Goal: Task Accomplishment & Management: Use online tool/utility

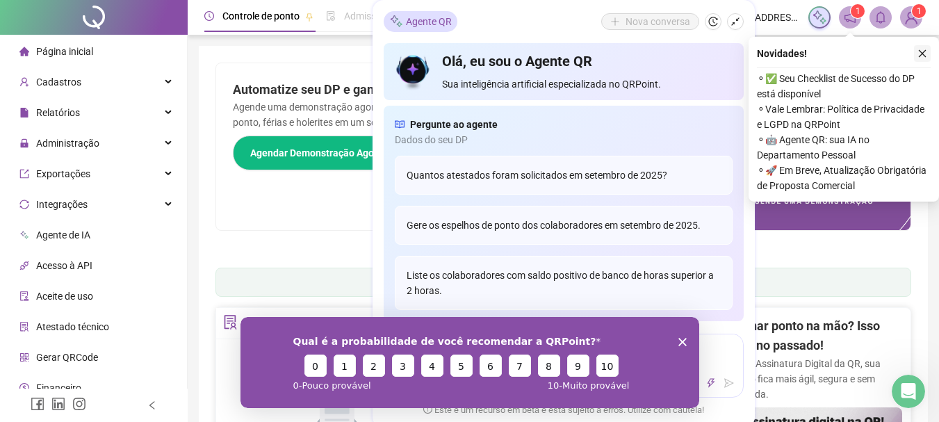
click at [923, 58] on icon "close" at bounding box center [922, 54] width 10 height 10
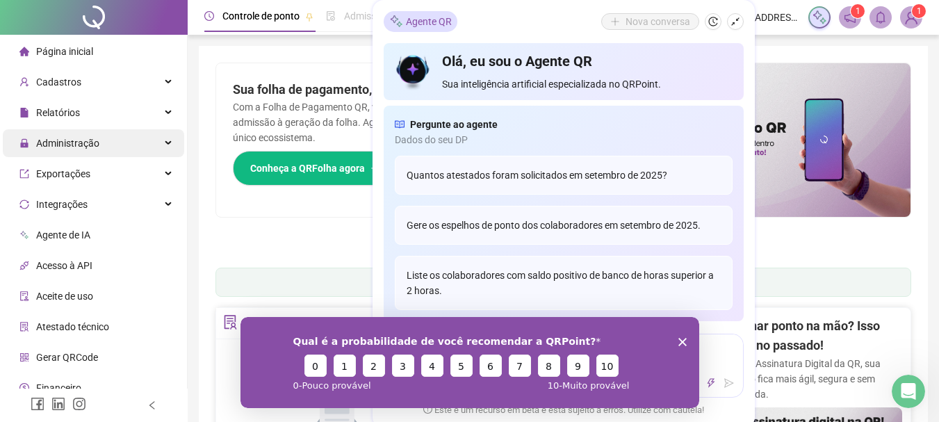
click at [94, 139] on span "Administração" at bounding box center [67, 143] width 63 height 11
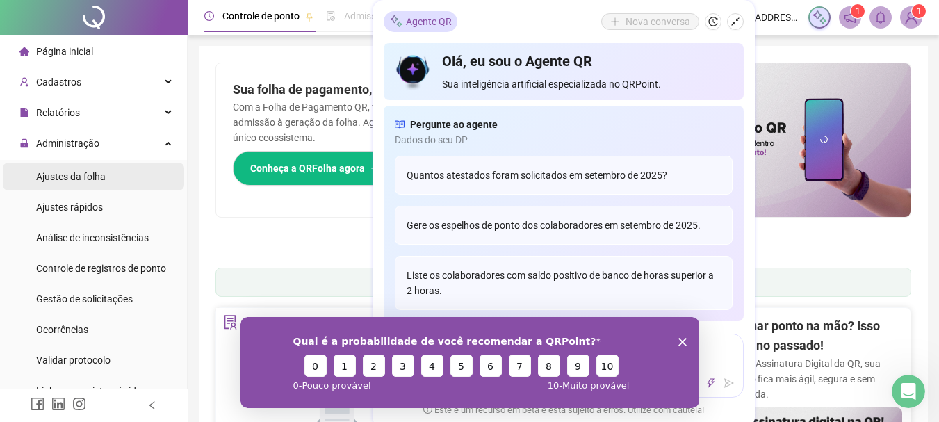
click at [79, 181] on span "Ajustes da folha" at bounding box center [70, 176] width 69 height 11
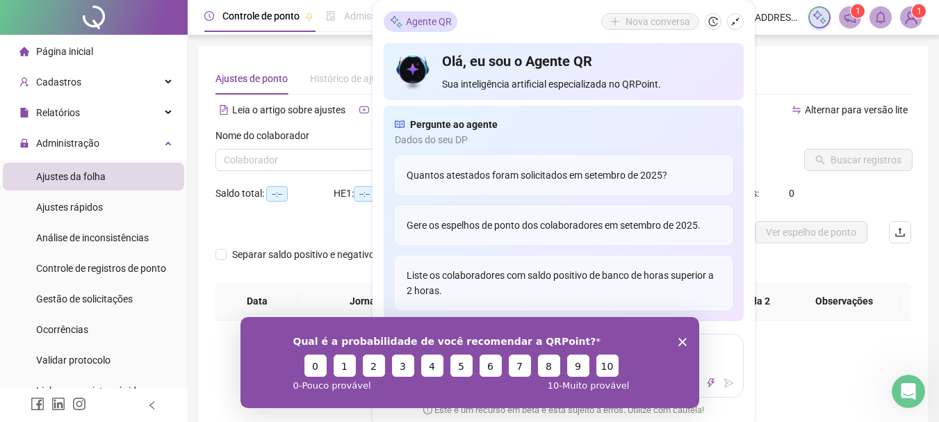
type input "**********"
click at [737, 24] on icon "shrink" at bounding box center [735, 22] width 10 height 10
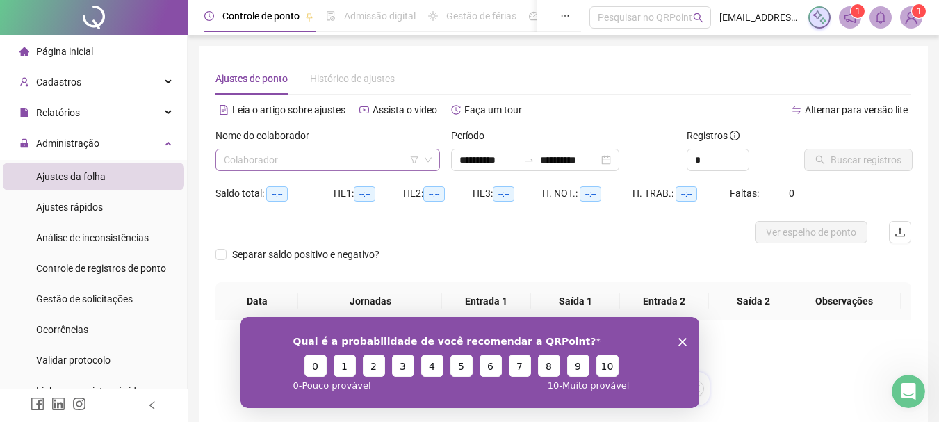
click at [254, 157] on input "search" at bounding box center [321, 159] width 195 height 21
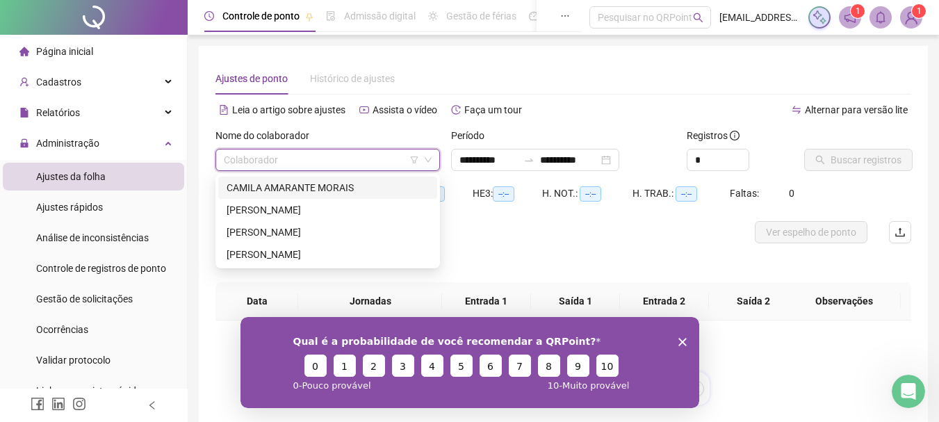
click at [681, 341] on polygon "Encerrar pesquisa" at bounding box center [681, 341] width 8 height 8
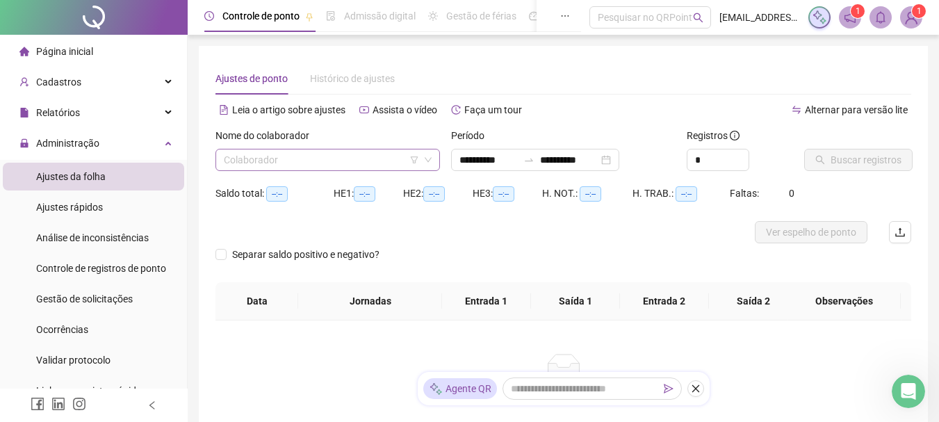
click at [312, 160] on input "search" at bounding box center [321, 159] width 195 height 21
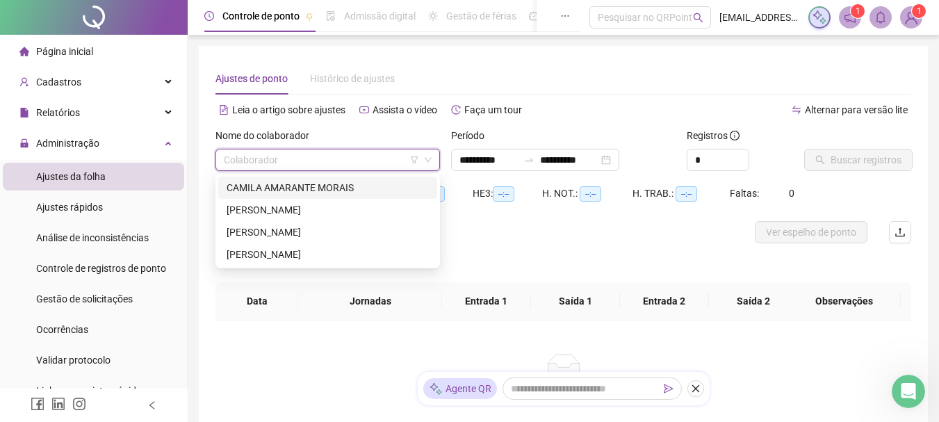
click at [252, 190] on div "CAMILA AMARANTE MORAIS" at bounding box center [327, 187] width 202 height 15
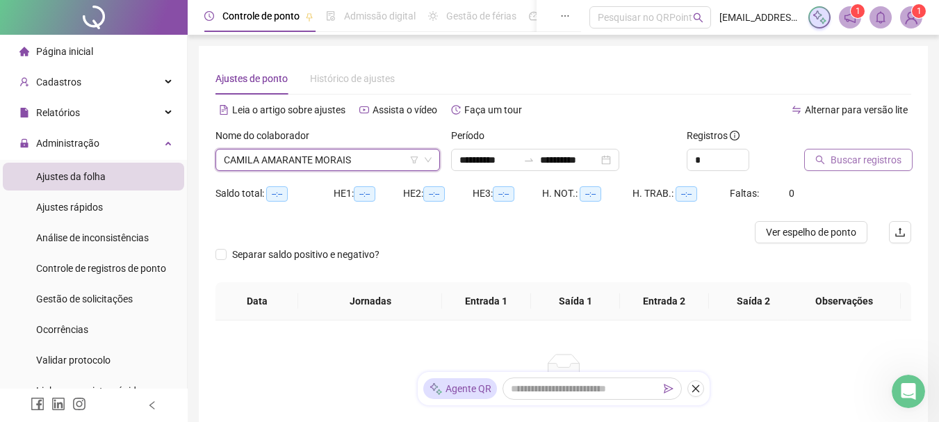
click at [859, 158] on span "Buscar registros" at bounding box center [865, 159] width 71 height 15
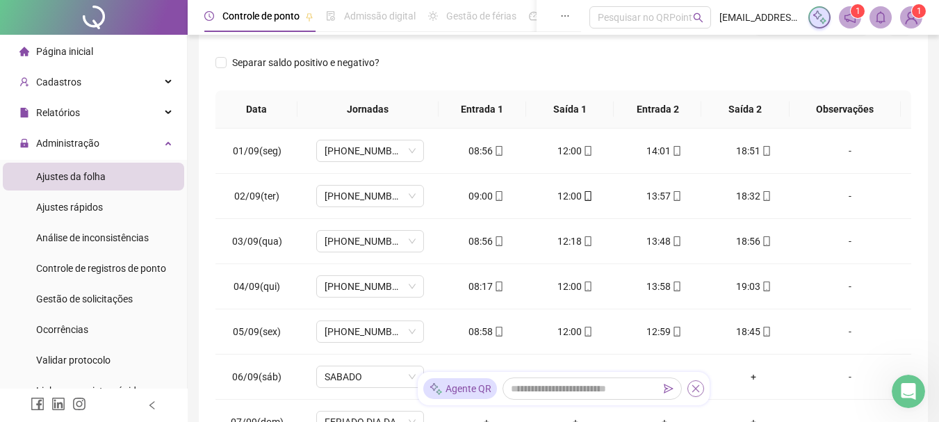
scroll to position [69, 0]
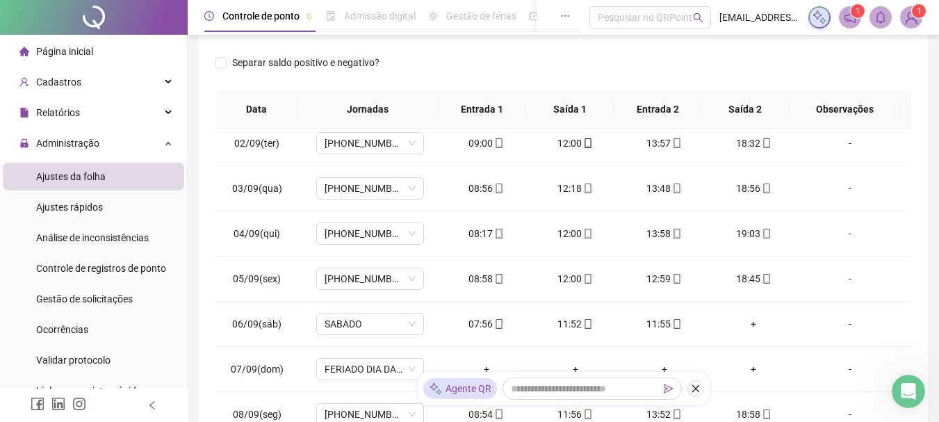
click at [694, 396] on button "button" at bounding box center [695, 388] width 17 height 17
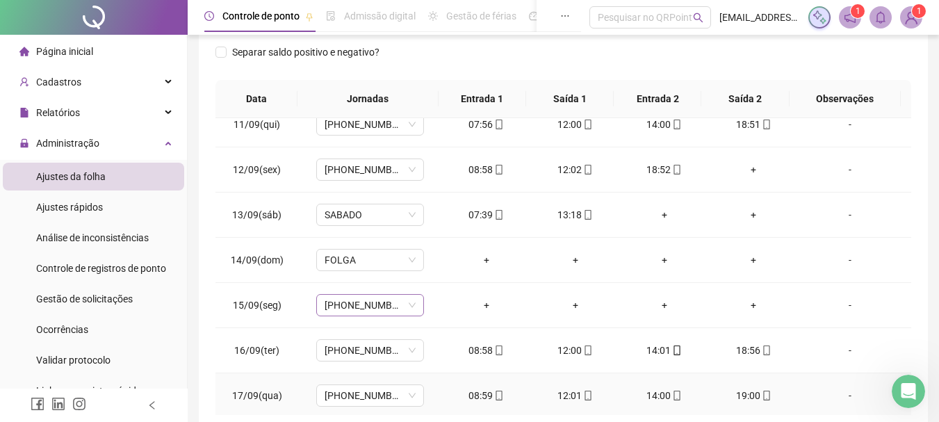
scroll to position [443, 0]
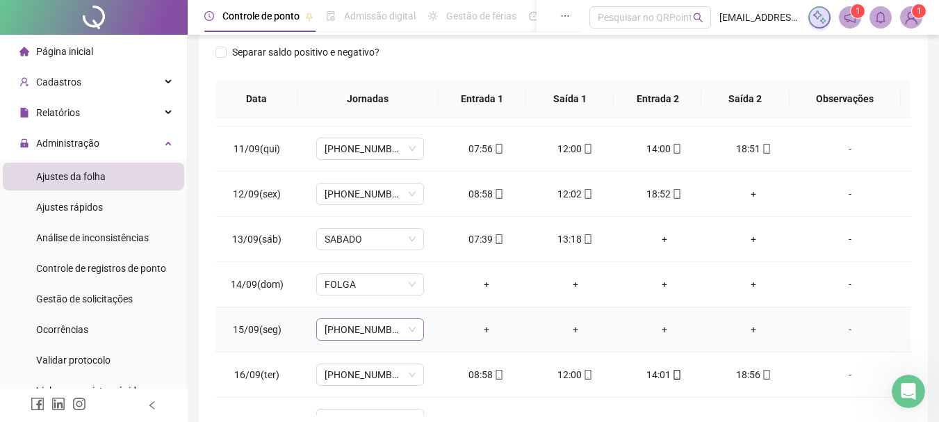
click at [409, 331] on span "[PHONE_NUMBER]" at bounding box center [369, 329] width 91 height 21
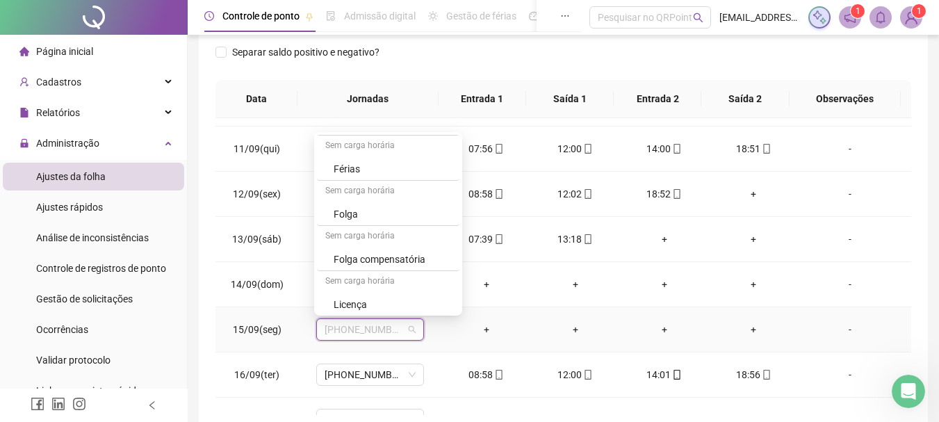
scroll to position [973, 0]
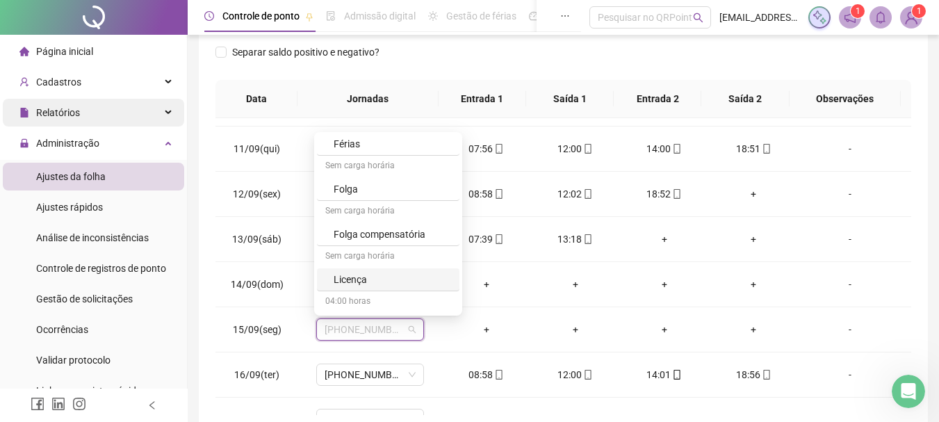
click at [79, 111] on span "Relatórios" at bounding box center [58, 112] width 44 height 11
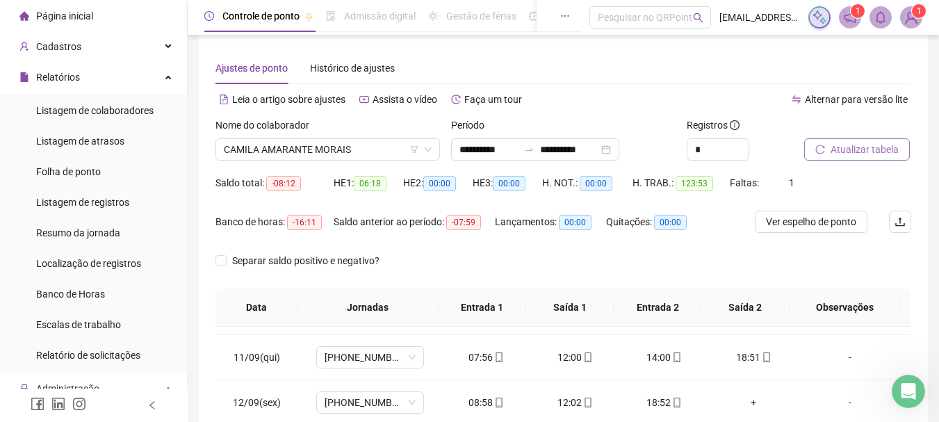
scroll to position [0, 0]
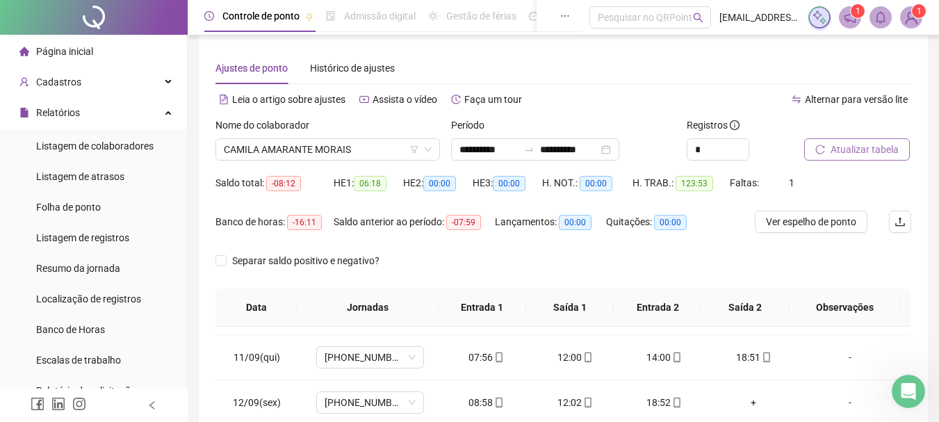
click at [89, 47] on span "Página inicial" at bounding box center [64, 51] width 57 height 11
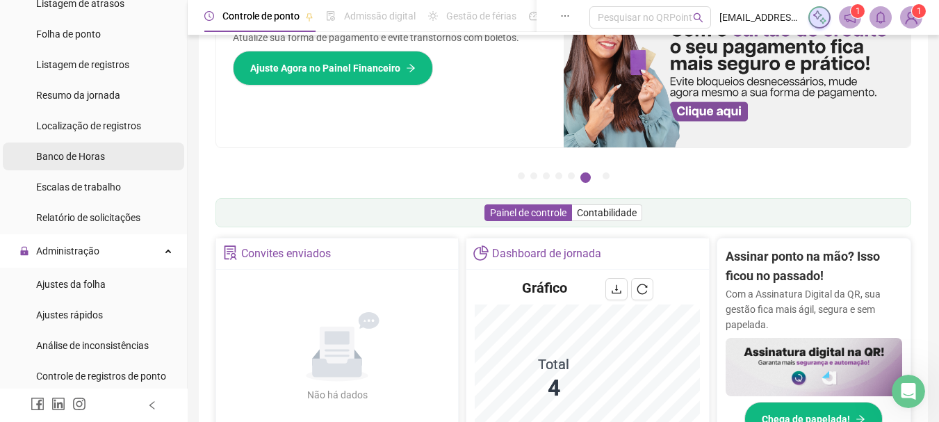
scroll to position [208, 0]
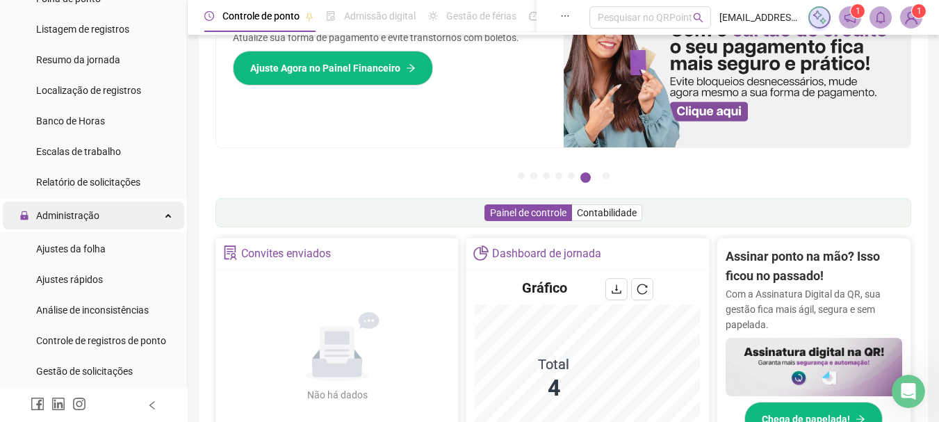
click at [138, 213] on div "Administração" at bounding box center [93, 215] width 181 height 28
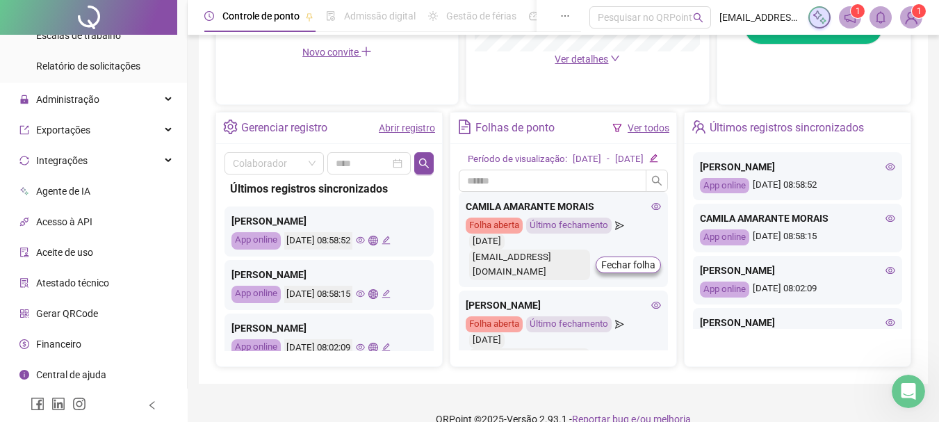
scroll to position [497, 0]
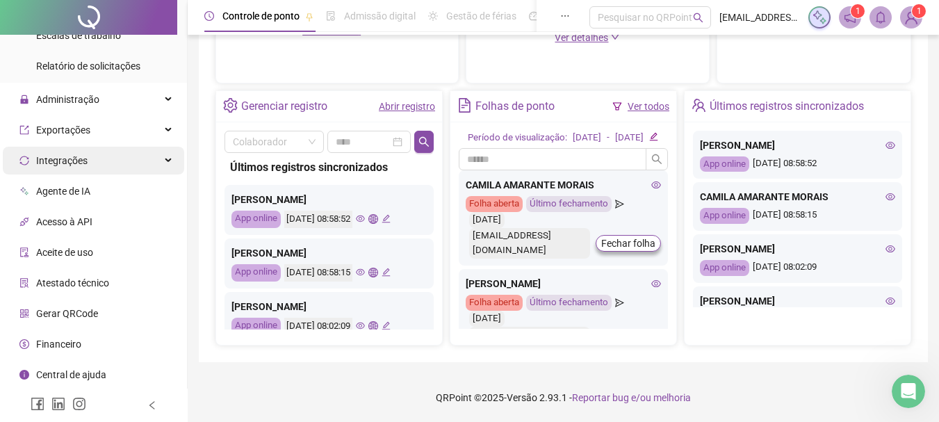
click at [113, 160] on div "Integrações" at bounding box center [93, 161] width 181 height 28
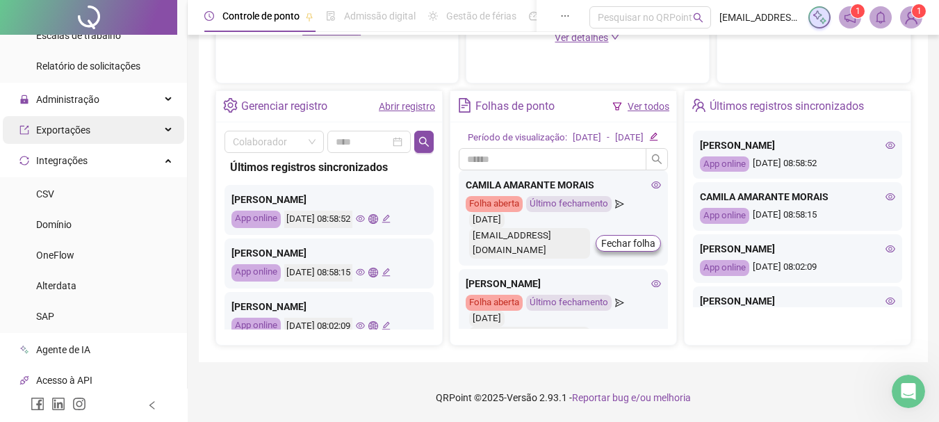
click at [138, 129] on div "Exportações" at bounding box center [93, 130] width 181 height 28
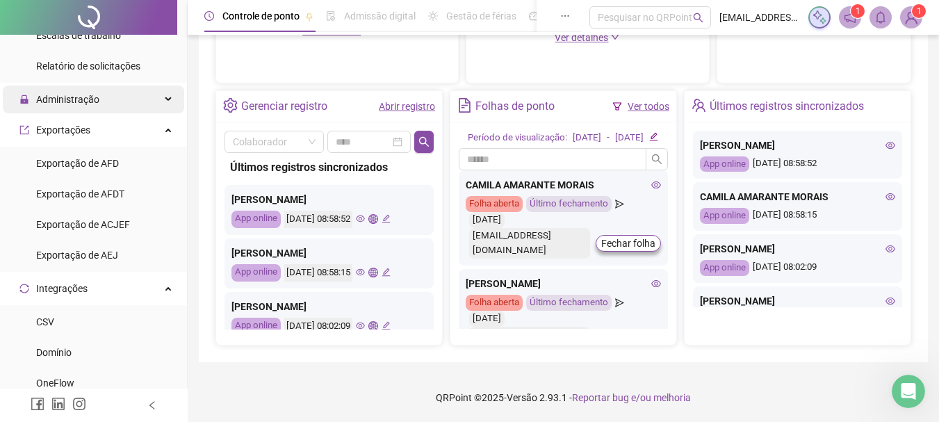
click at [165, 89] on div "Administração" at bounding box center [93, 99] width 181 height 28
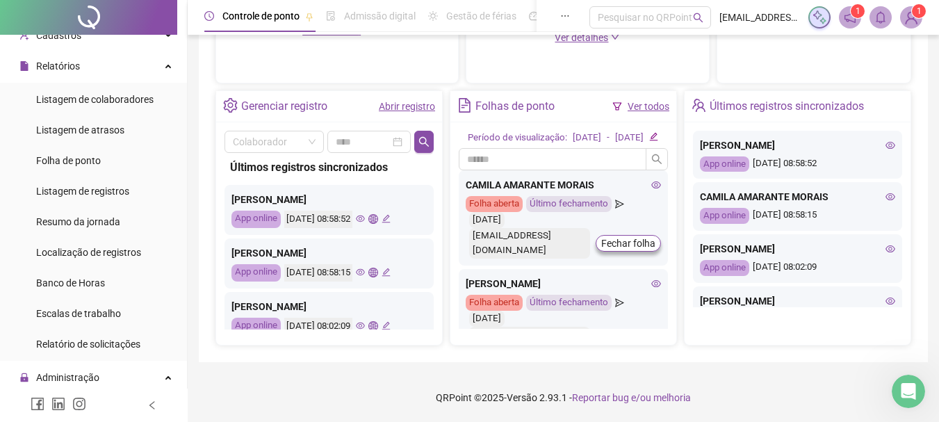
scroll to position [0, 0]
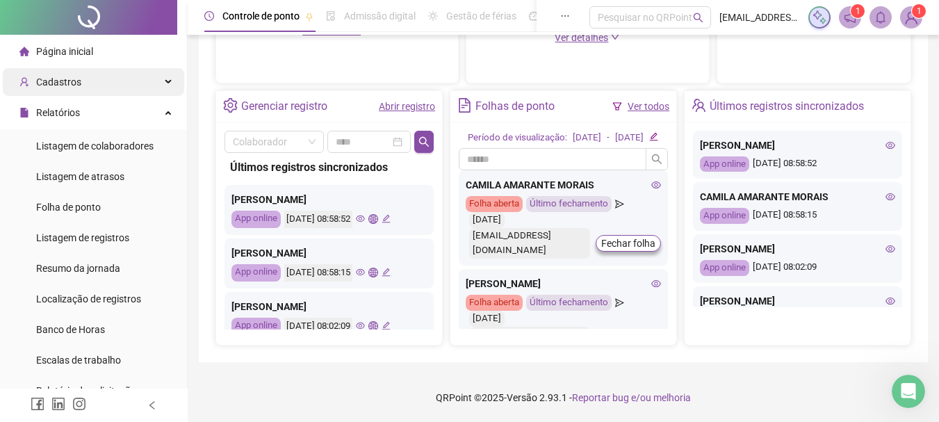
click at [138, 82] on div "Cadastros" at bounding box center [93, 82] width 181 height 28
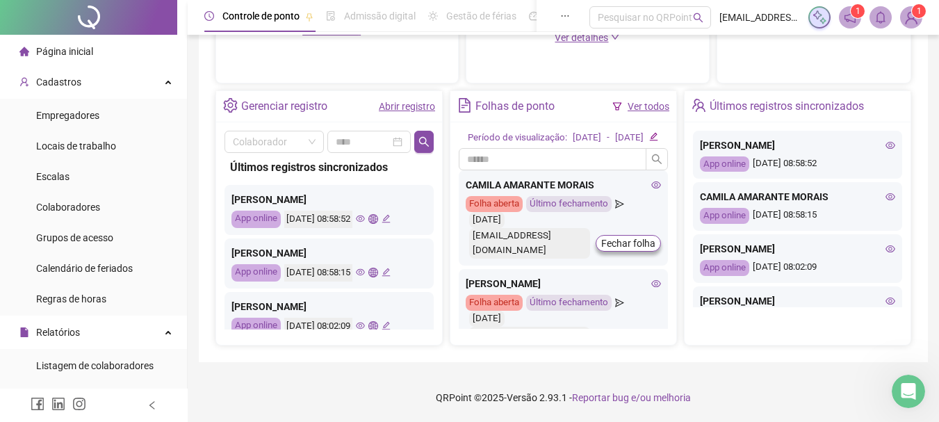
click at [91, 48] on span "Página inicial" at bounding box center [64, 51] width 57 height 11
click at [907, 393] on icon "Abertura do Messenger da Intercom" at bounding box center [906, 389] width 23 height 23
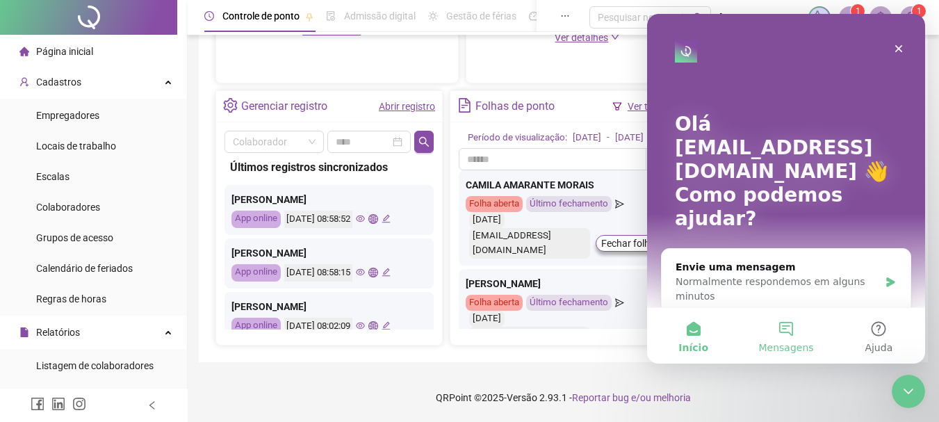
click at [786, 339] on button "Mensagens" at bounding box center [785, 336] width 92 height 56
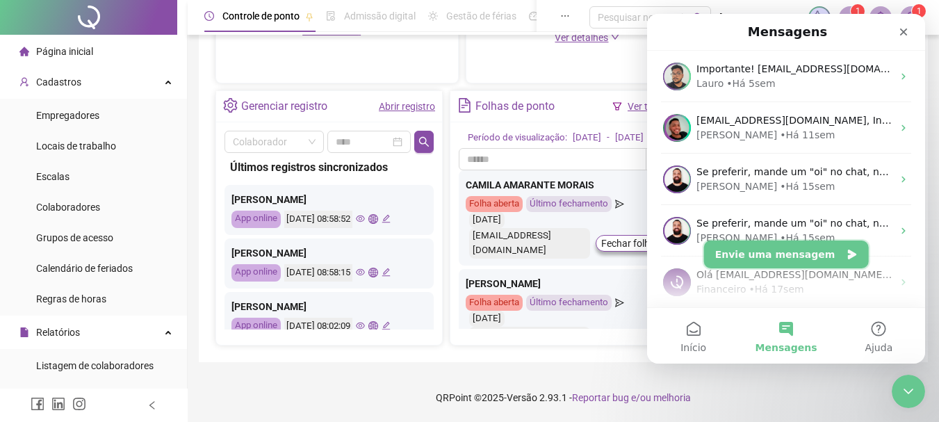
click at [796, 256] on button "Envie uma mensagem" at bounding box center [786, 254] width 165 height 28
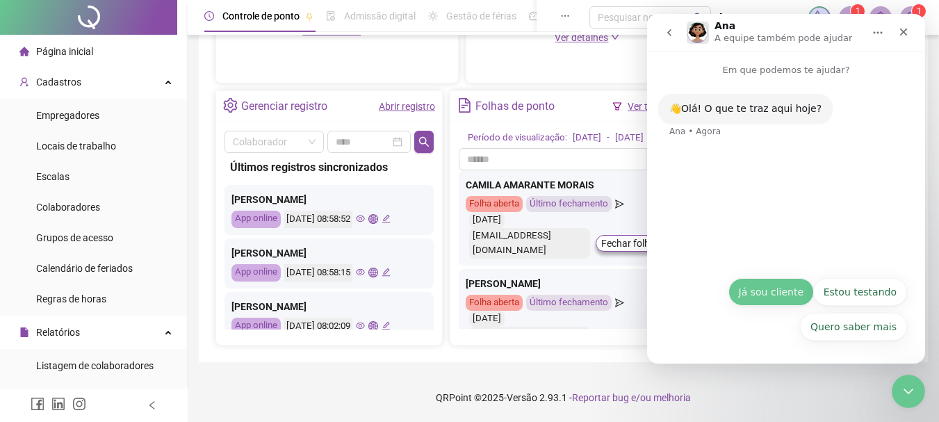
click at [766, 289] on button "Já sou cliente" at bounding box center [770, 292] width 85 height 28
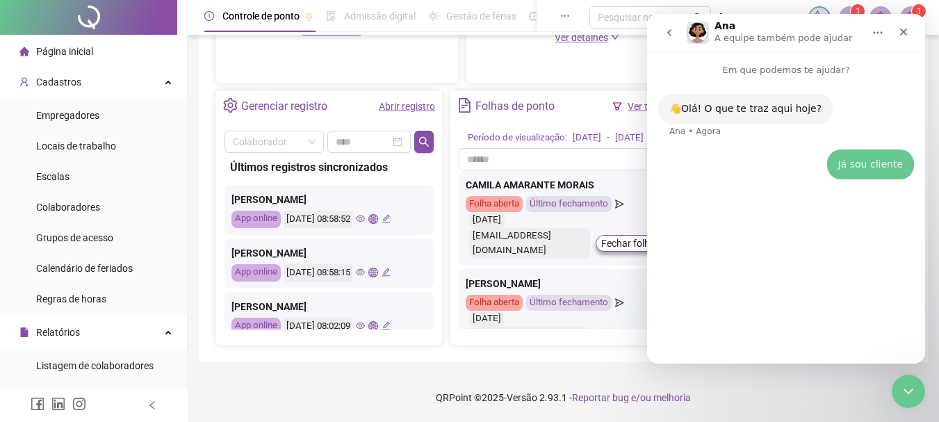
click at [751, 340] on div "👋Olá! O que te traz aqui hoje? [PERSON_NAME] • Agora Já sou cliente [EMAIL_ADDR…" at bounding box center [786, 214] width 278 height 274
click at [743, 345] on div "👋Olá! O que te traz aqui hoje? Ana • Agora Já sou cliente [EMAIL_ADDRESS][DOMAI…" at bounding box center [786, 214] width 278 height 274
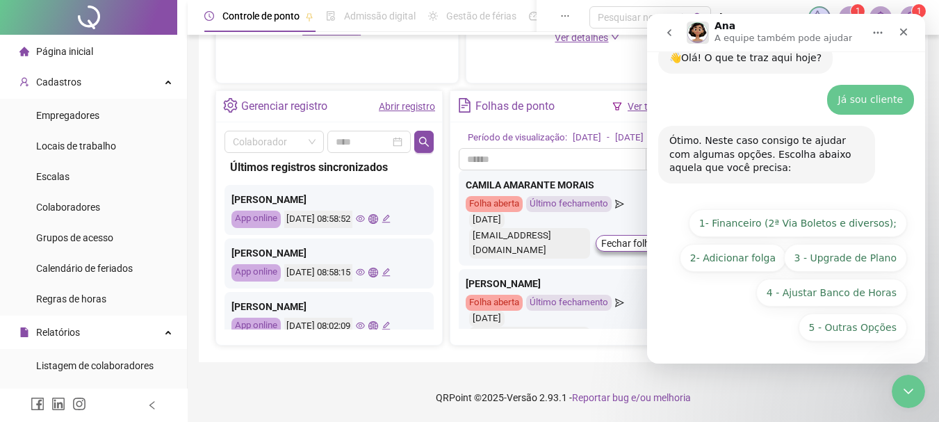
scroll to position [51, 0]
click at [832, 325] on button "5 - Outras Opções" at bounding box center [852, 327] width 108 height 28
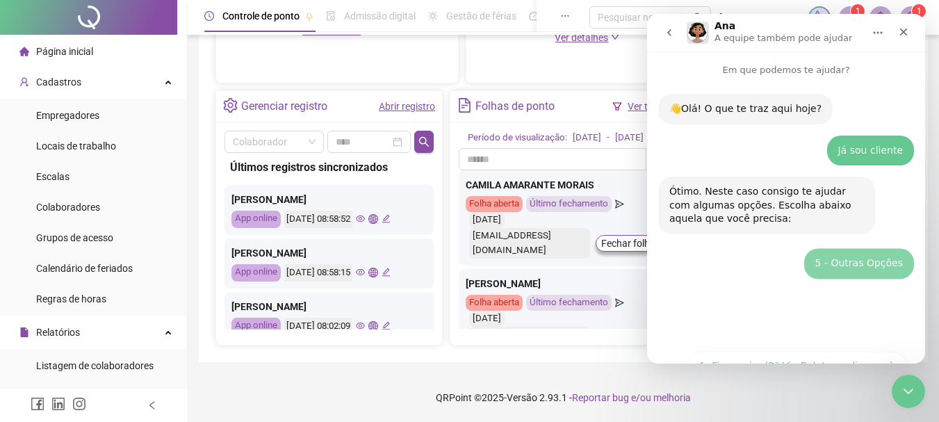
scroll to position [0, 0]
click at [720, 334] on div "👋Olá! O que te traz aqui hoje? [PERSON_NAME] • Agora Já sou cliente [EMAIL_ADDR…" at bounding box center [786, 214] width 278 height 274
click at [725, 323] on div "👋Olá! O que te traz aqui hoje? [PERSON_NAME] • Agora Já sou cliente [EMAIL_ADDR…" at bounding box center [786, 214] width 278 height 274
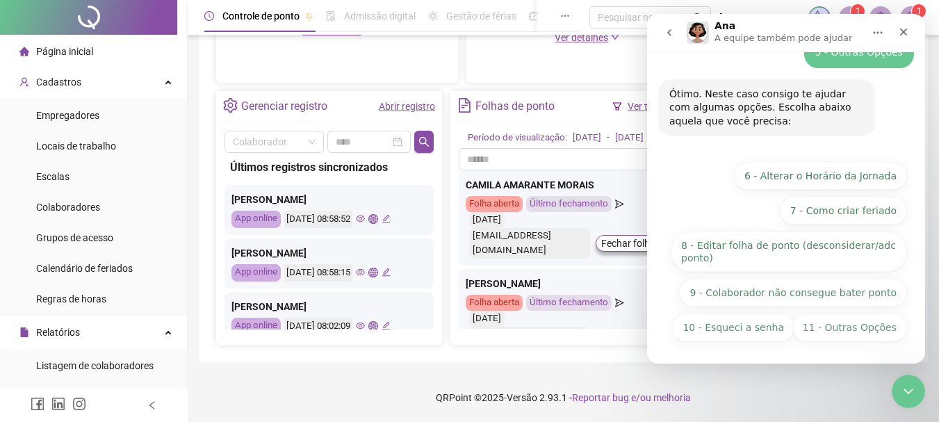
scroll to position [208, 0]
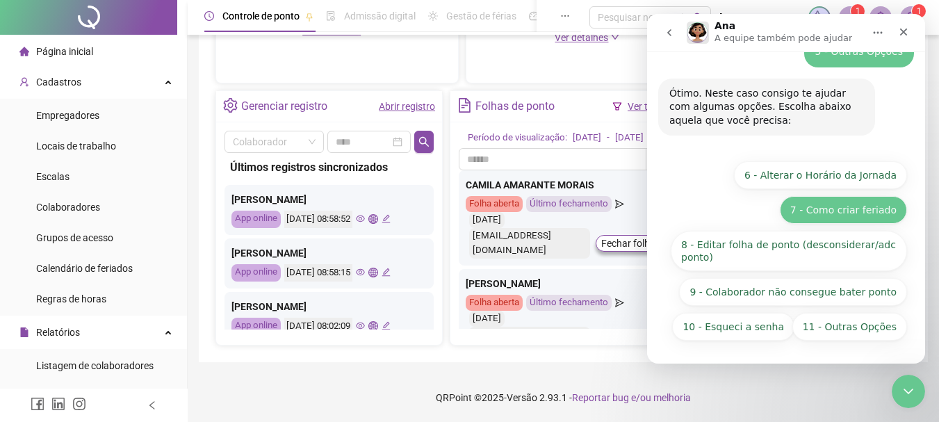
click at [825, 213] on button "7 - Como criar feriado" at bounding box center [843, 210] width 127 height 28
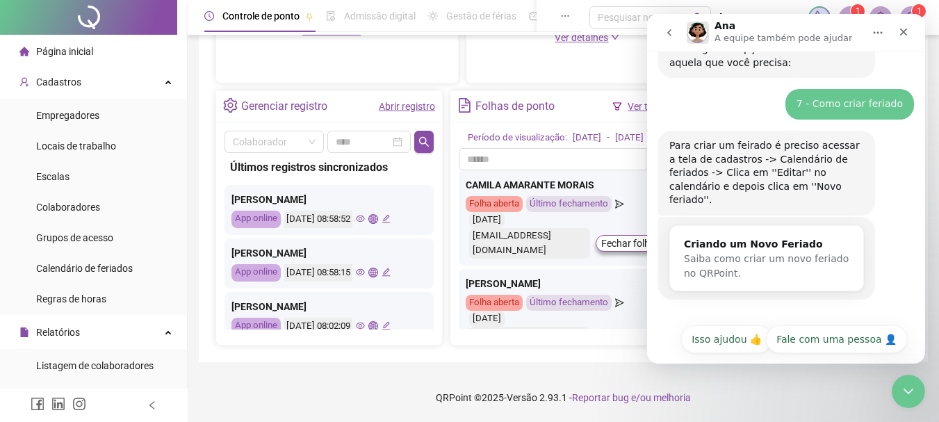
scroll to position [266, 0]
click at [101, 86] on div "Cadastros" at bounding box center [93, 82] width 181 height 28
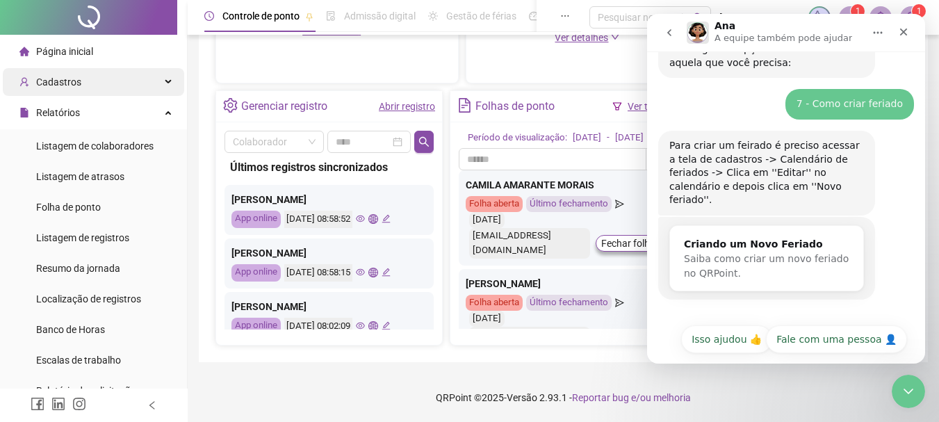
click at [101, 87] on div "Cadastros" at bounding box center [93, 82] width 181 height 28
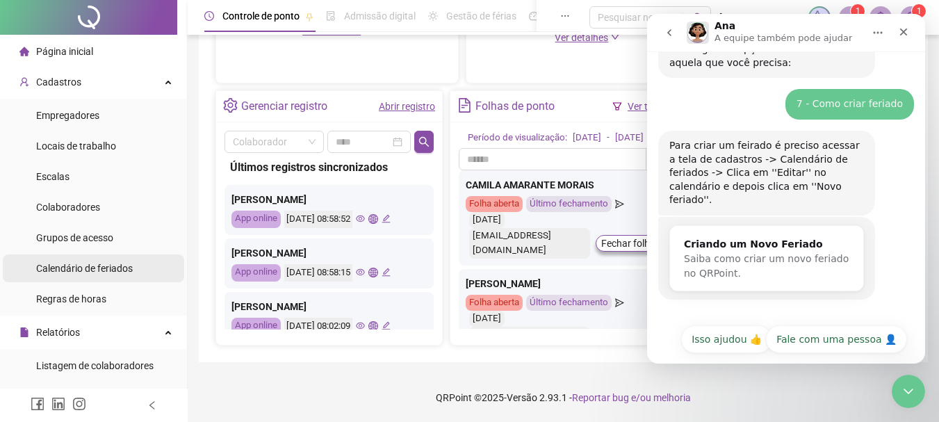
click at [88, 266] on span "Calendário de feriados" at bounding box center [84, 268] width 97 height 11
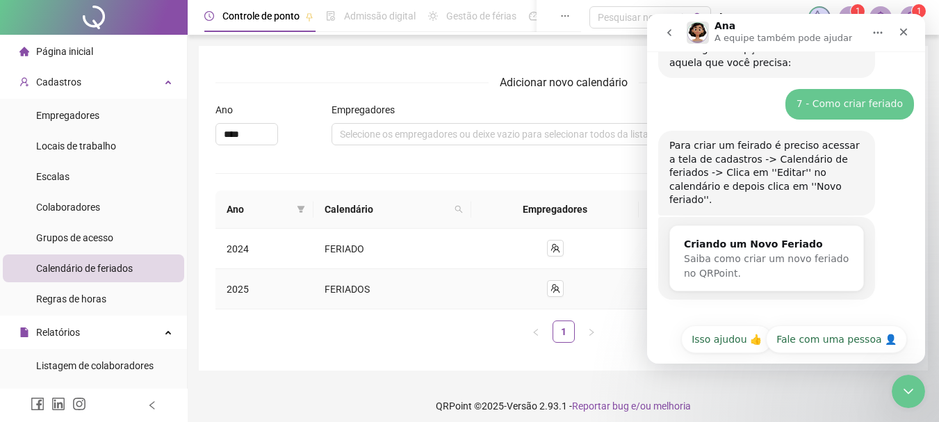
click at [332, 290] on span "FERIADOS" at bounding box center [346, 288] width 45 height 11
click at [554, 294] on button "button" at bounding box center [555, 288] width 17 height 17
click at [900, 36] on icon "Fechar" at bounding box center [903, 31] width 11 height 11
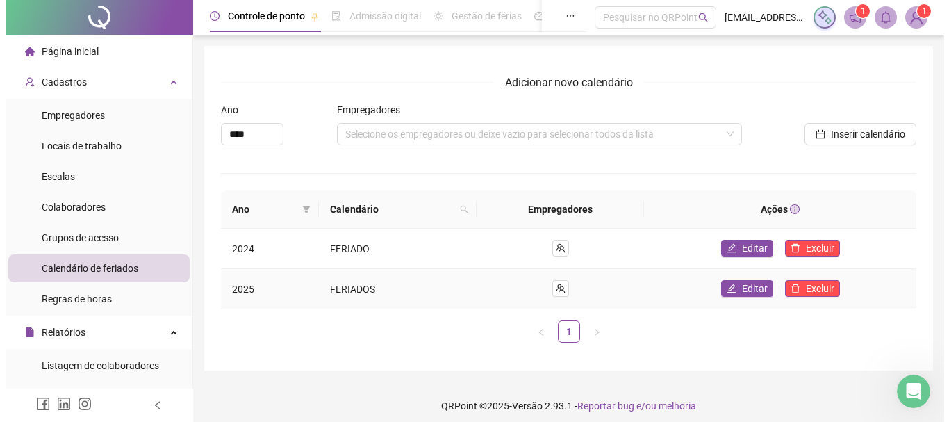
scroll to position [266, 0]
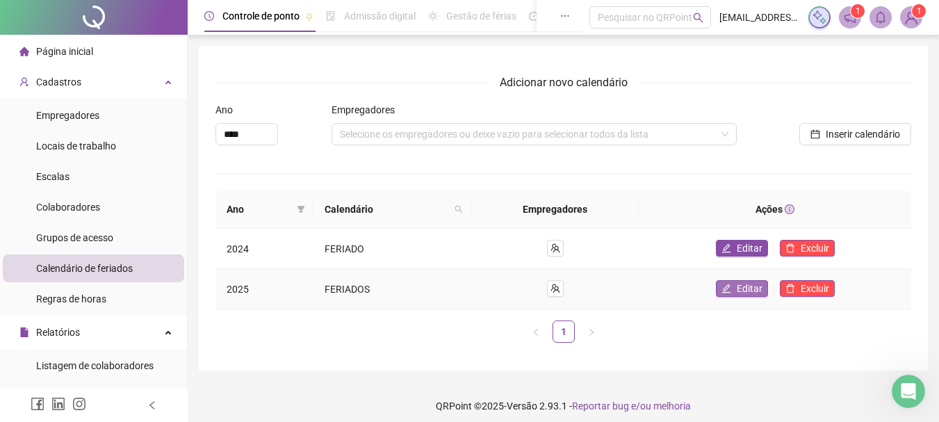
click at [746, 284] on span "Editar" at bounding box center [749, 288] width 26 height 15
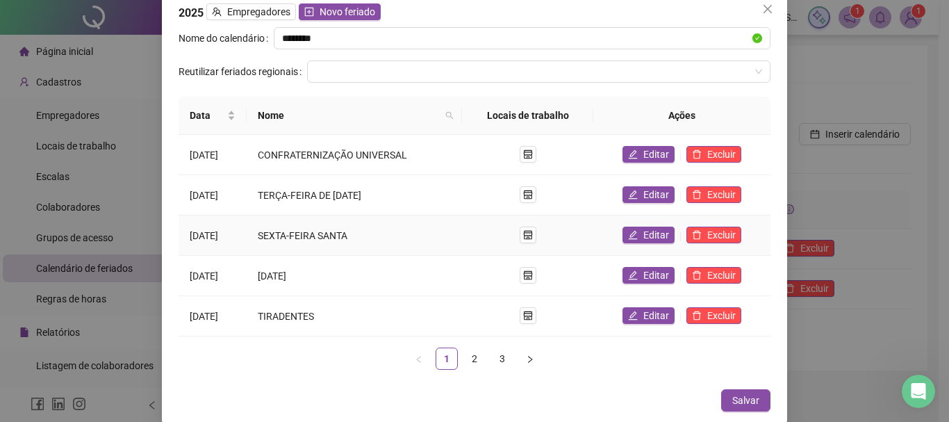
scroll to position [13, 0]
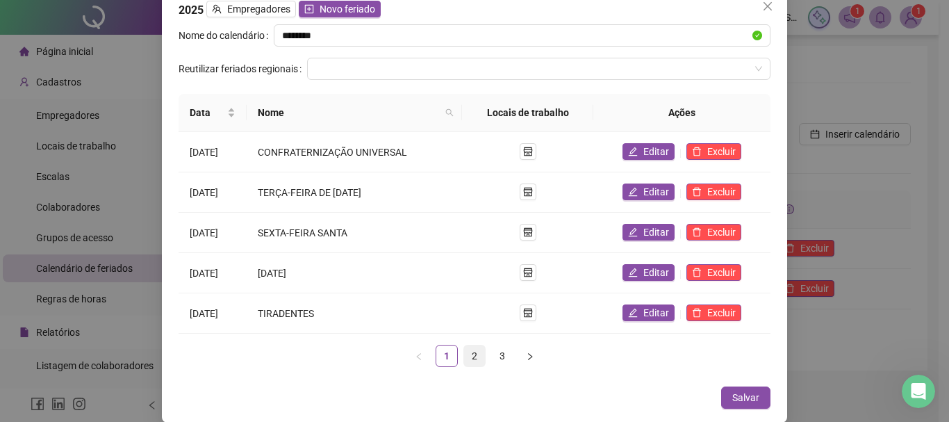
click at [465, 352] on link "2" at bounding box center [474, 355] width 21 height 21
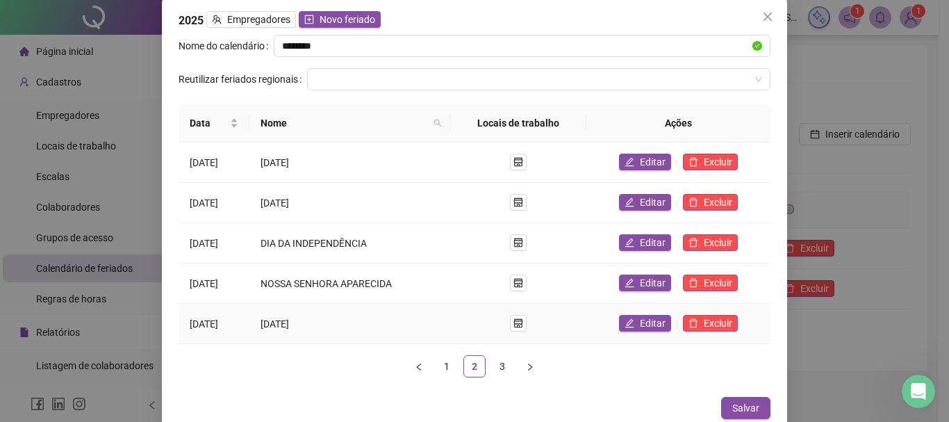
scroll to position [0, 0]
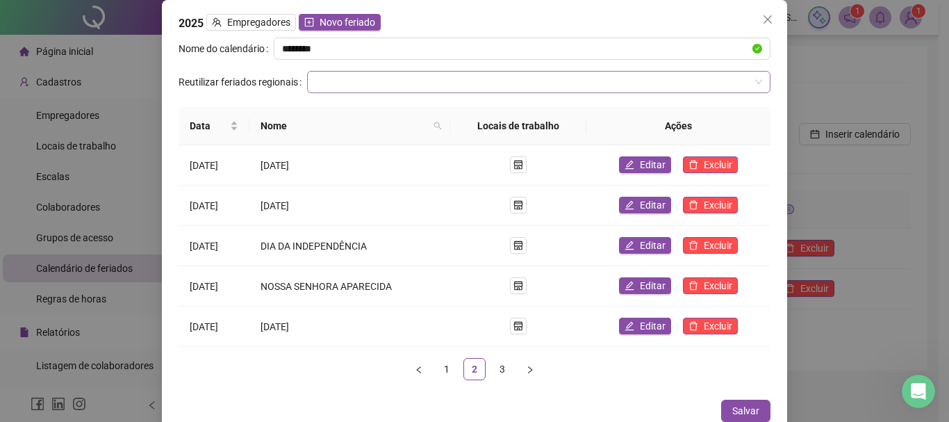
click at [358, 75] on input "search" at bounding box center [532, 82] width 434 height 21
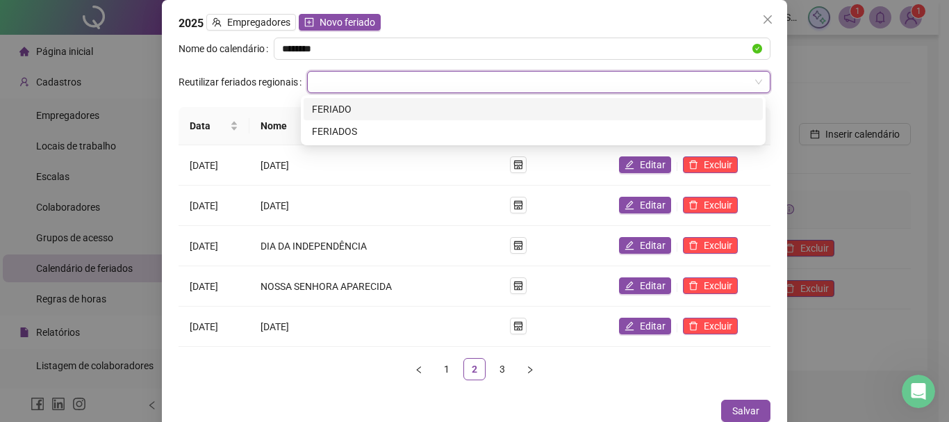
click at [358, 75] on input "search" at bounding box center [532, 82] width 434 height 21
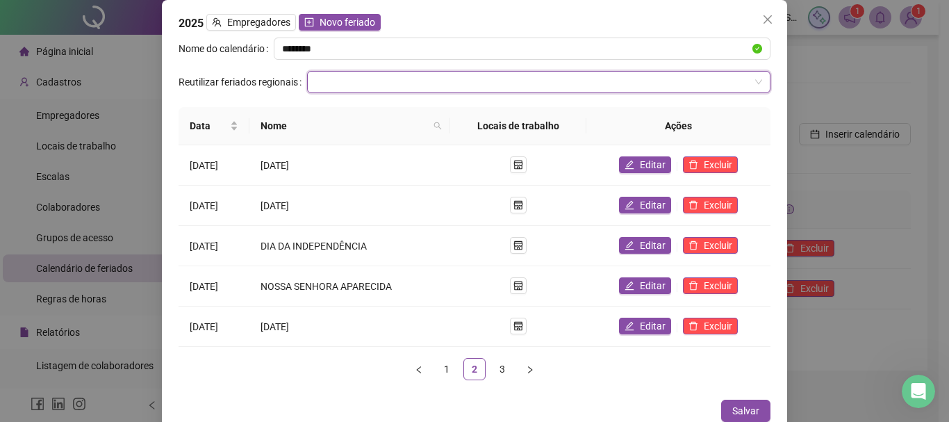
click at [762, 16] on icon "close" at bounding box center [767, 19] width 11 height 11
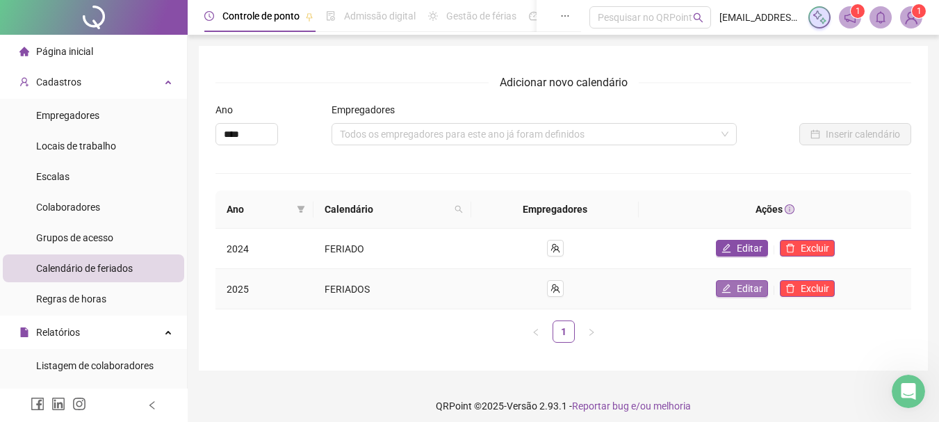
click at [739, 289] on span "Editar" at bounding box center [749, 288] width 26 height 15
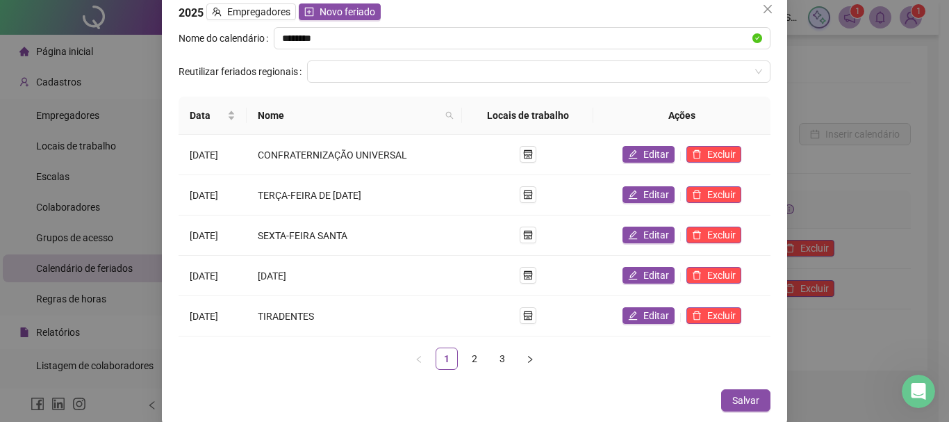
scroll to position [13, 0]
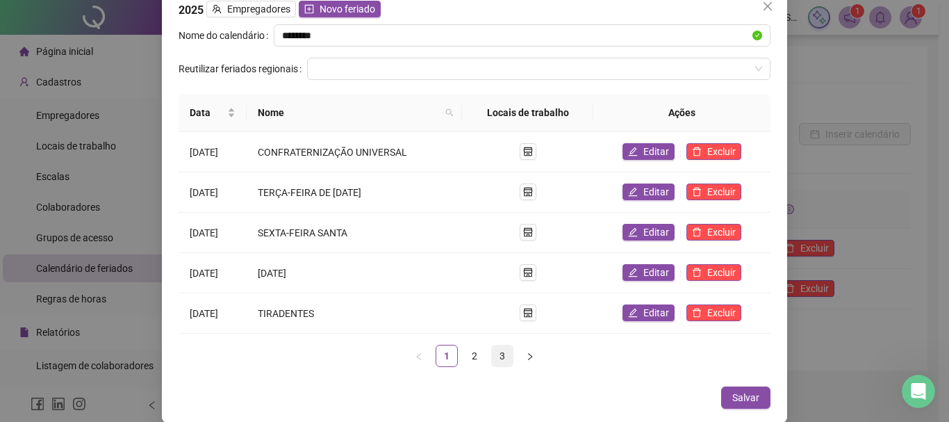
click at [498, 358] on link "3" at bounding box center [502, 355] width 21 height 21
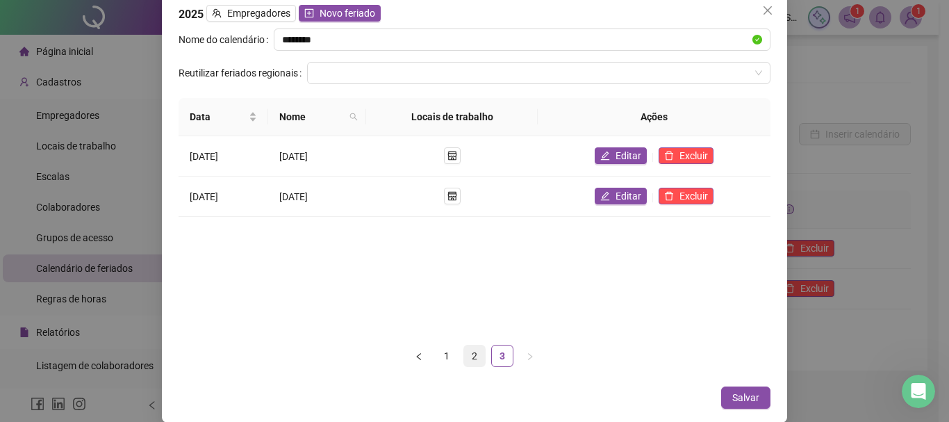
click at [465, 352] on link "2" at bounding box center [474, 355] width 21 height 21
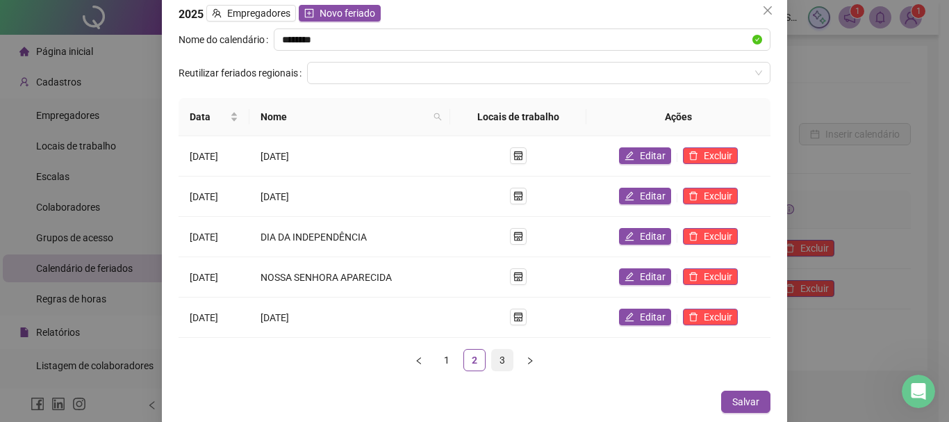
click at [493, 355] on link "3" at bounding box center [502, 359] width 21 height 21
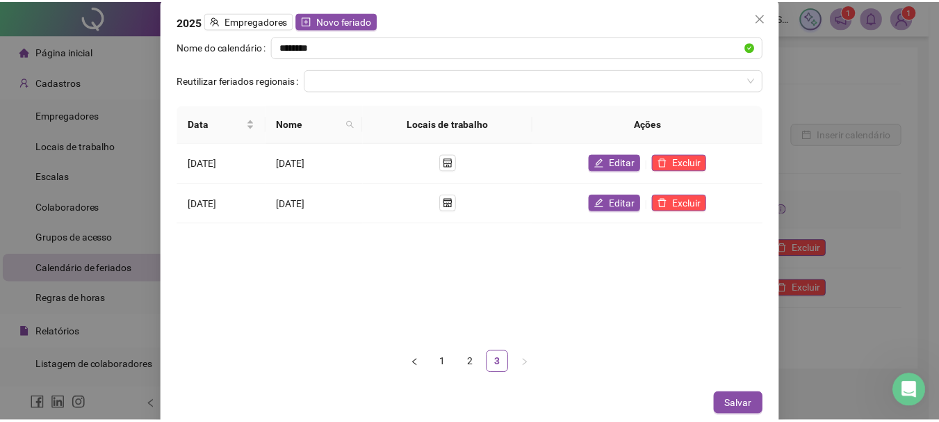
scroll to position [0, 0]
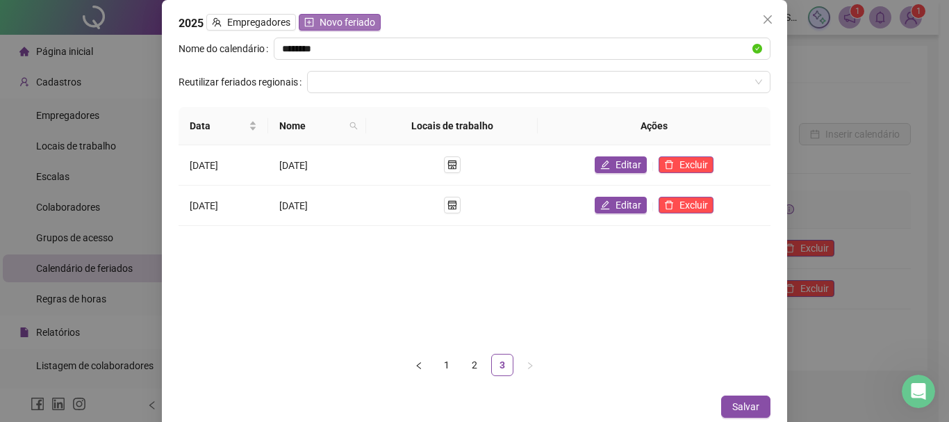
click at [356, 17] on span "Novo feriado" at bounding box center [348, 22] width 56 height 15
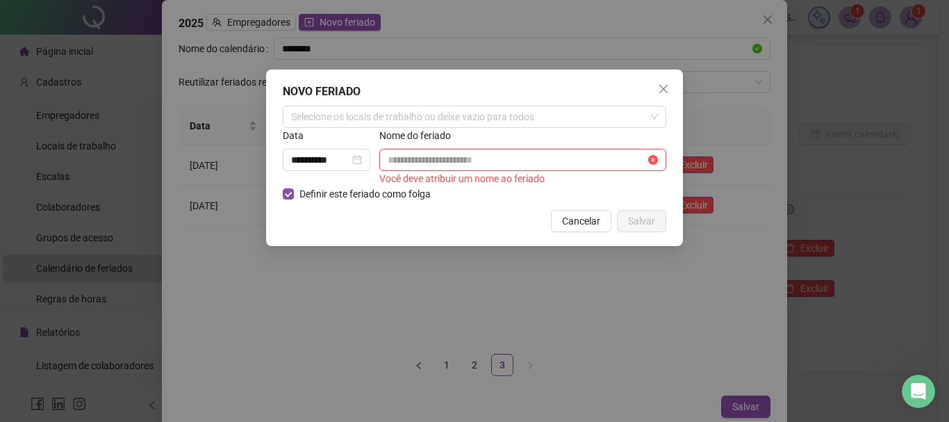
click at [442, 160] on input "text" at bounding box center [517, 159] width 258 height 15
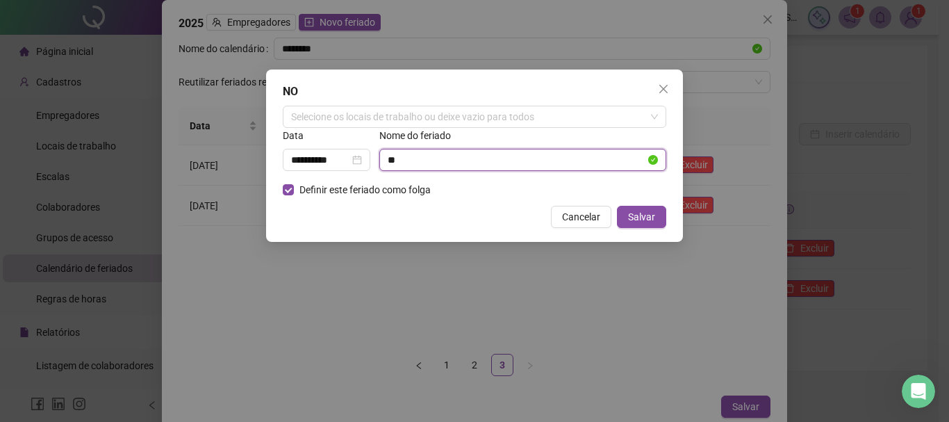
type input "*"
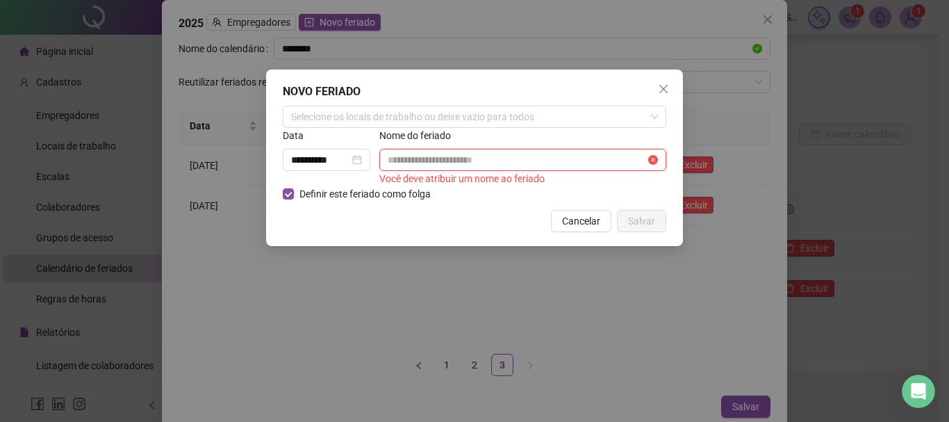
paste input "**********"
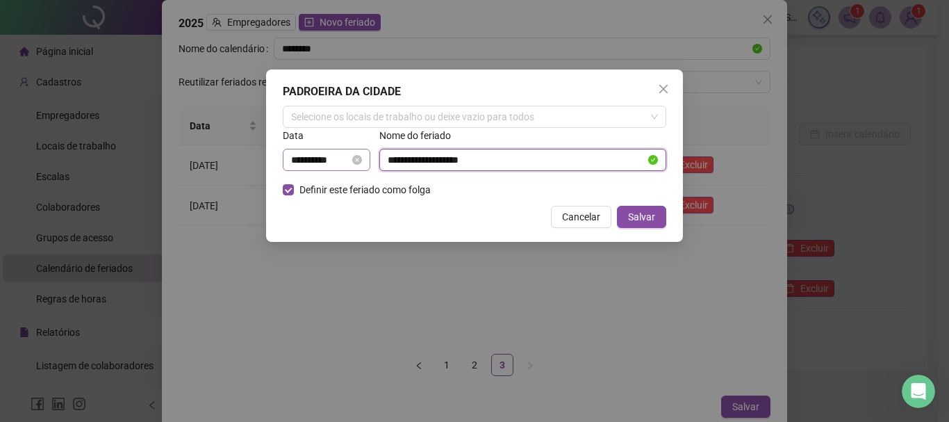
type input "**********"
click at [327, 160] on input "**********" at bounding box center [320, 159] width 58 height 15
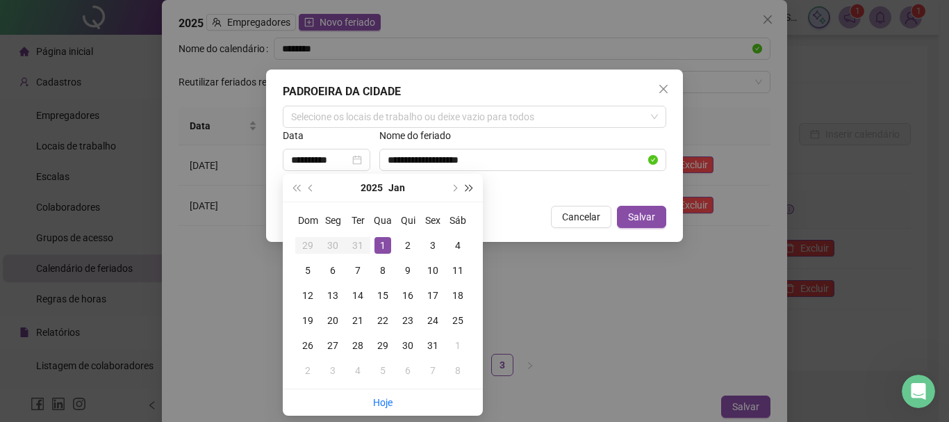
click at [467, 189] on span "super-next-year" at bounding box center [469, 187] width 7 height 7
click at [454, 190] on span "next-year" at bounding box center [453, 187] width 7 height 7
click at [299, 188] on span "super-prev-year" at bounding box center [295, 187] width 7 height 7
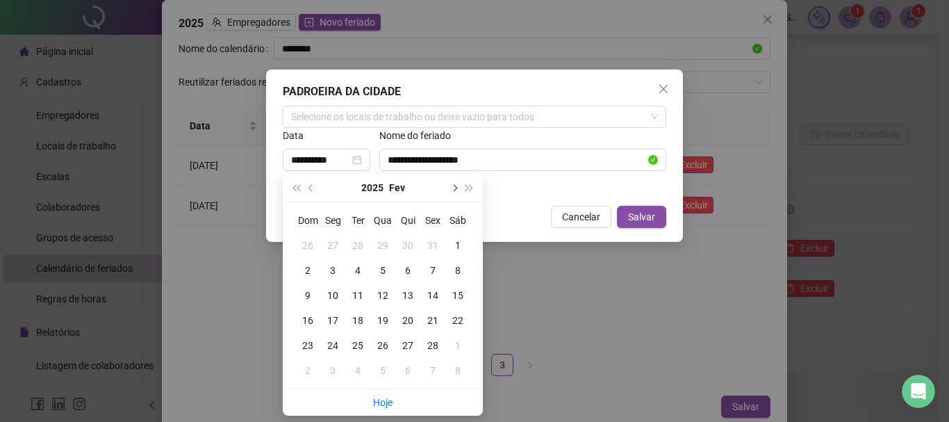
click at [456, 192] on button "next-year" at bounding box center [453, 188] width 15 height 28
click at [455, 192] on button "next-year" at bounding box center [453, 188] width 15 height 28
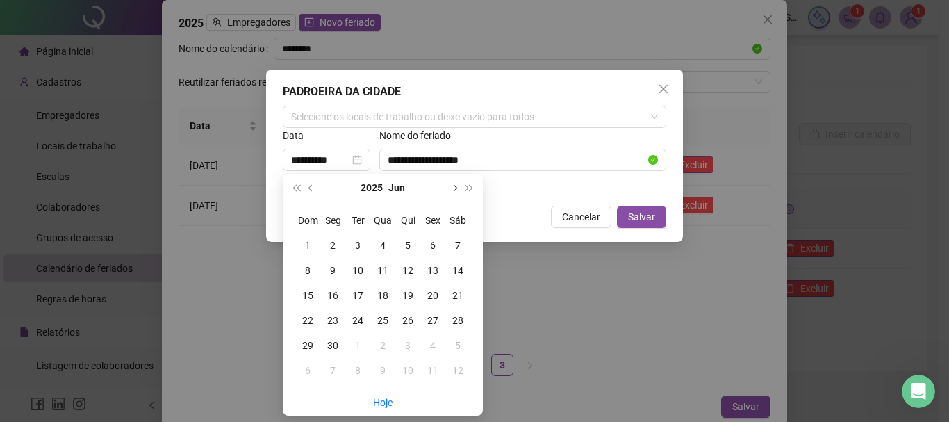
click at [455, 192] on button "next-year" at bounding box center [453, 188] width 15 height 28
click at [312, 192] on button "prev-year" at bounding box center [311, 188] width 15 height 28
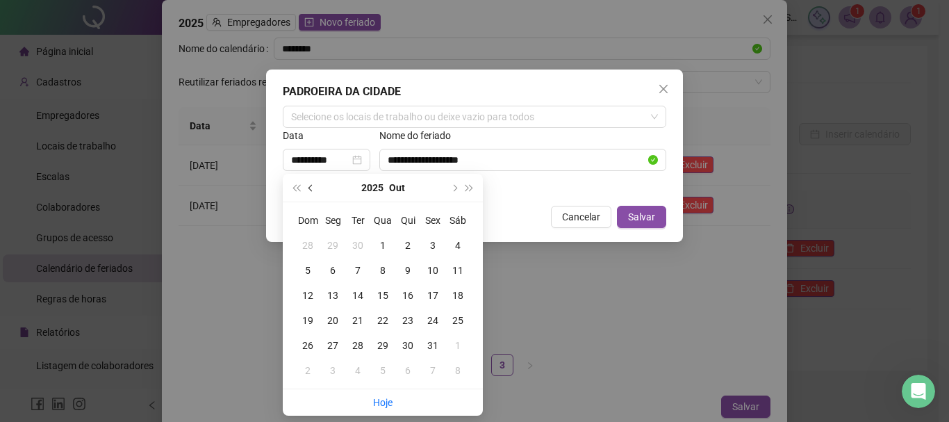
click at [313, 192] on button "prev-year" at bounding box center [311, 188] width 15 height 28
type input "**********"
click at [337, 297] on div "15" at bounding box center [332, 295] width 17 height 17
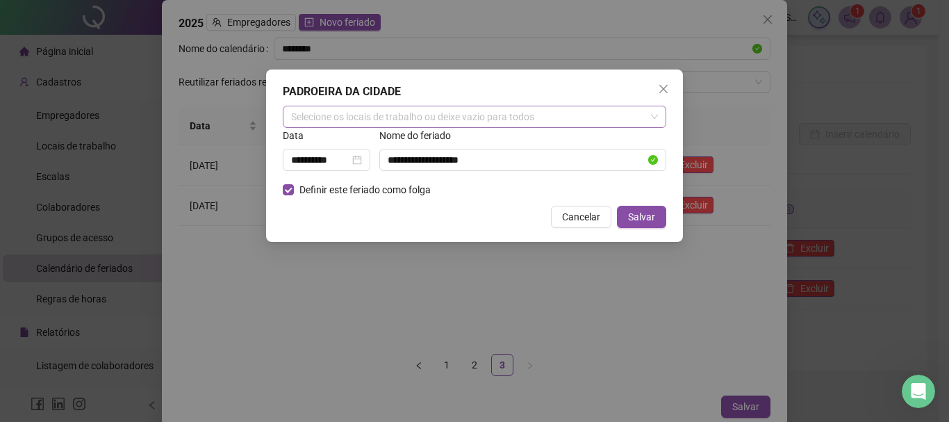
drag, startPoint x: 335, startPoint y: 168, endPoint x: 326, endPoint y: 115, distance: 53.6
click at [326, 115] on div "Selecione os locais de trabalho ou deixe vazio para todos" at bounding box center [475, 117] width 384 height 22
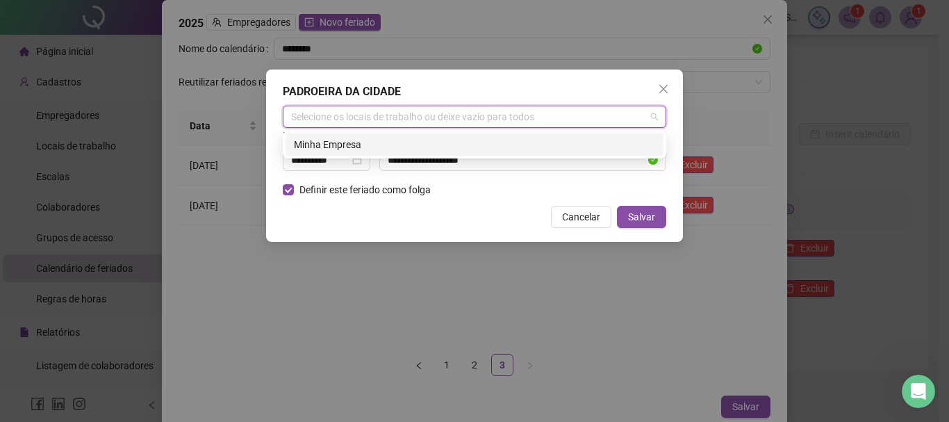
click at [326, 115] on div "Selecione os locais de trabalho ou deixe vazio para todos" at bounding box center [475, 117] width 384 height 22
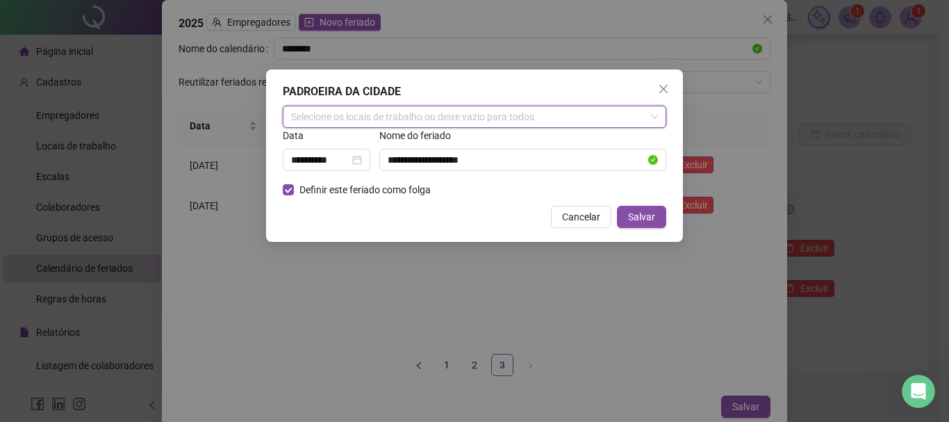
click at [326, 115] on div "Selecione os locais de trabalho ou deixe vazio para todos" at bounding box center [475, 117] width 384 height 22
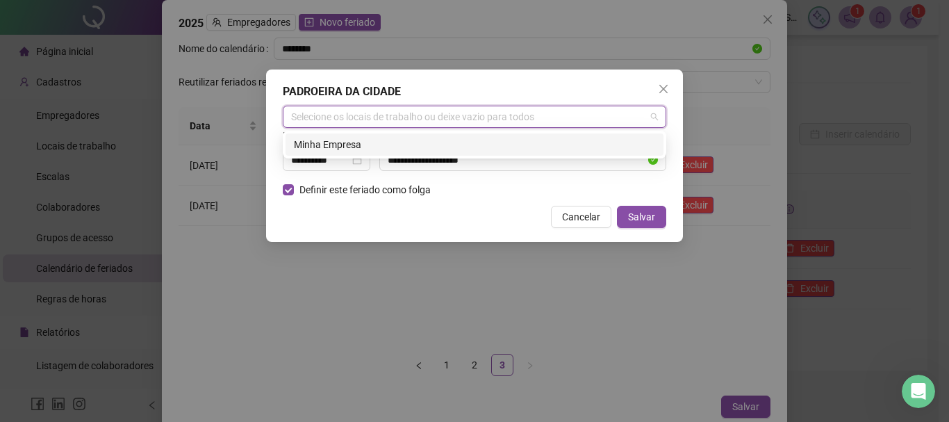
click at [429, 208] on div "Cancelar Salvar" at bounding box center [475, 217] width 384 height 22
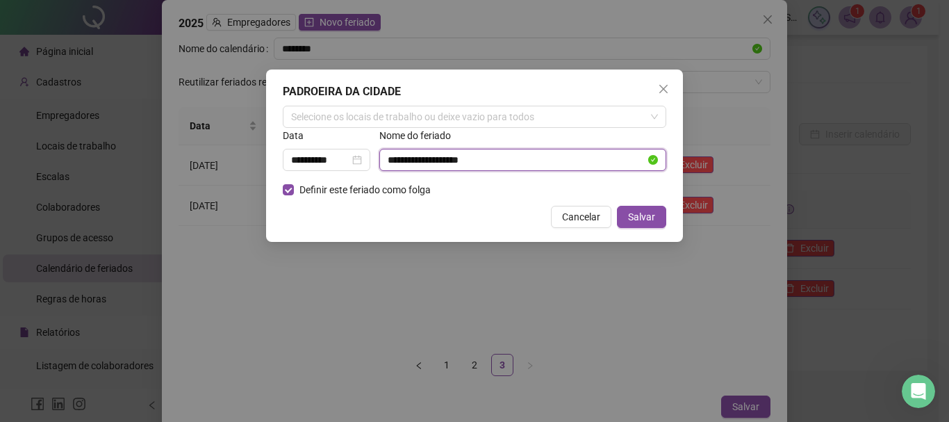
click at [513, 159] on input "**********" at bounding box center [517, 159] width 258 height 15
paste input "**********"
type input "**********"
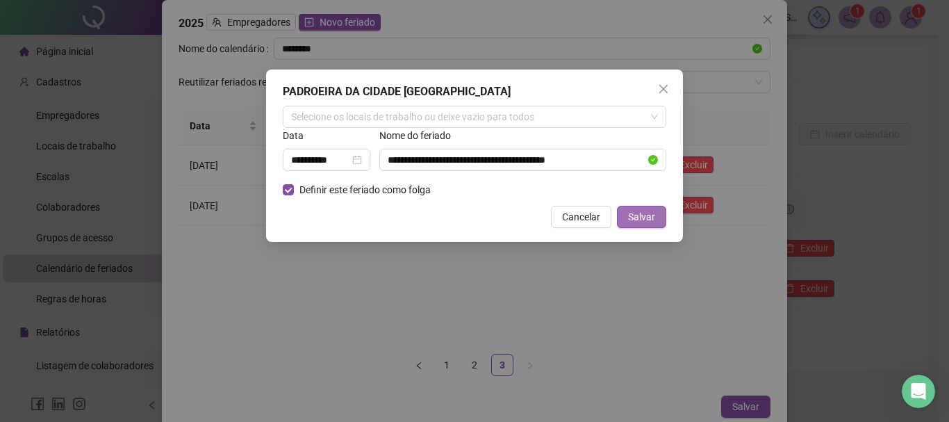
click at [639, 220] on span "Salvar" at bounding box center [641, 216] width 27 height 15
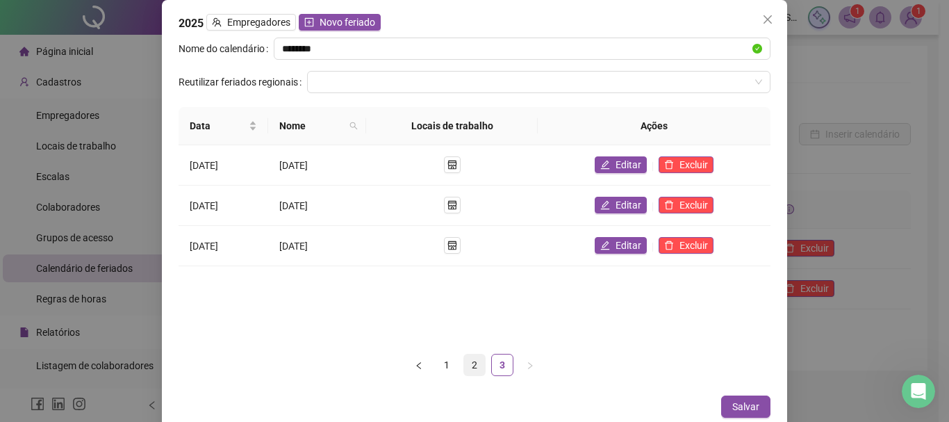
click at [472, 365] on link "2" at bounding box center [474, 364] width 21 height 21
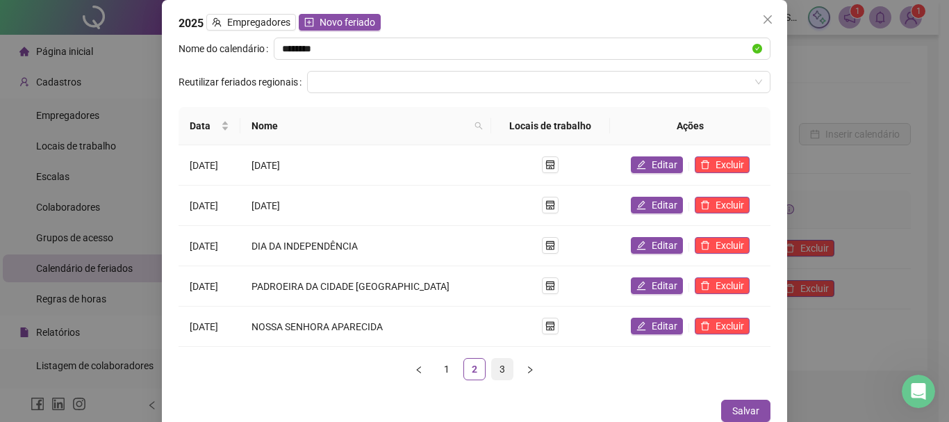
click at [492, 370] on link "3" at bounding box center [502, 369] width 21 height 21
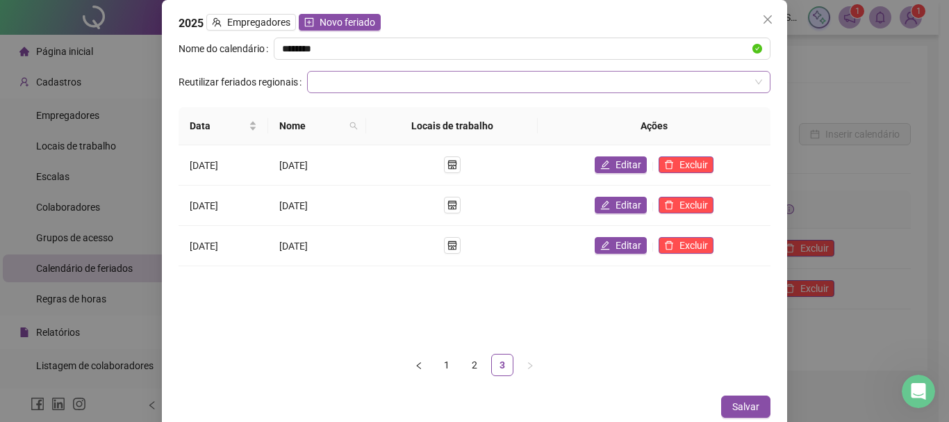
click at [340, 80] on input "search" at bounding box center [532, 82] width 434 height 21
click at [359, 72] on input "search" at bounding box center [532, 82] width 434 height 21
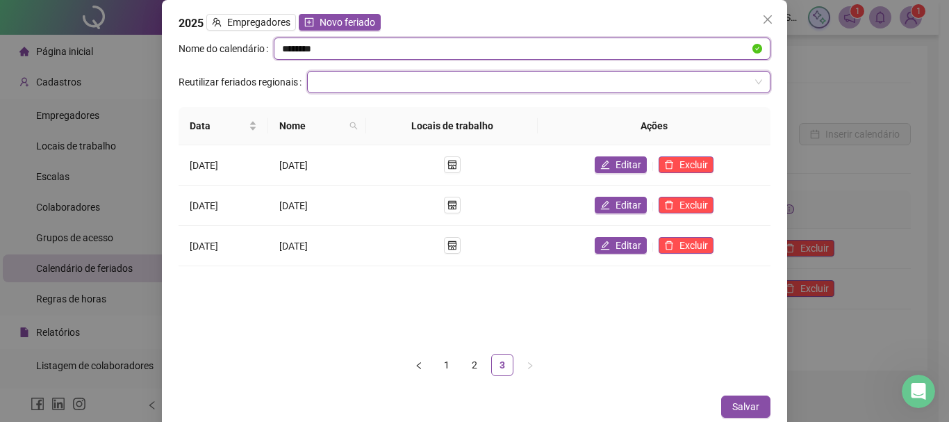
drag, startPoint x: 359, startPoint y: 72, endPoint x: 361, endPoint y: 42, distance: 29.9
click at [361, 42] on input "********" at bounding box center [516, 48] width 468 height 15
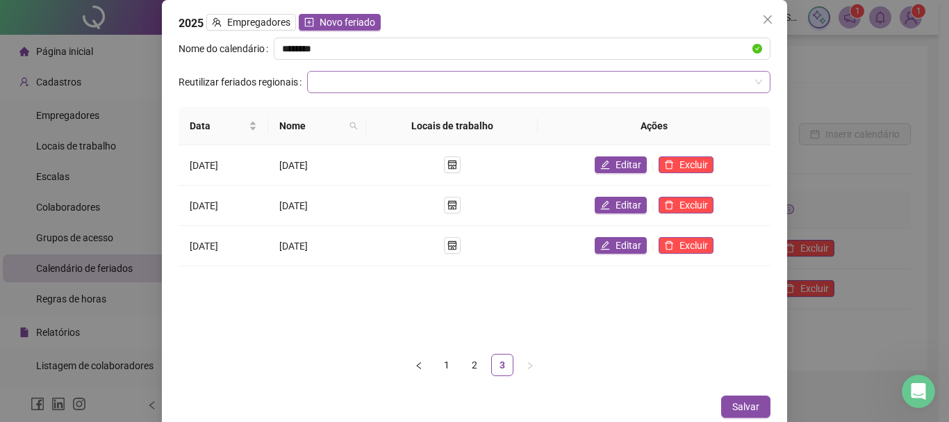
click at [351, 83] on input "search" at bounding box center [532, 82] width 434 height 21
click at [350, 81] on input "search" at bounding box center [532, 82] width 434 height 21
click at [341, 25] on span "Novo feriado" at bounding box center [348, 22] width 56 height 15
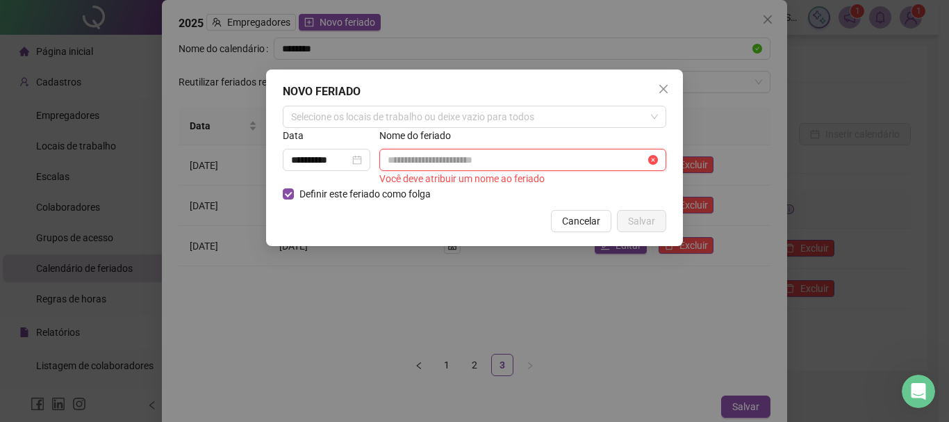
click at [407, 162] on input "text" at bounding box center [517, 159] width 258 height 15
paste input "**********"
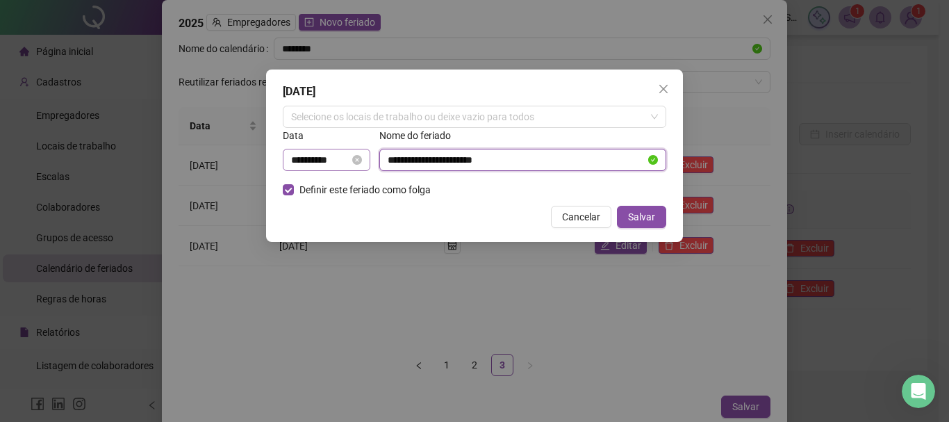
type input "**********"
click at [335, 161] on input "**********" at bounding box center [320, 159] width 58 height 15
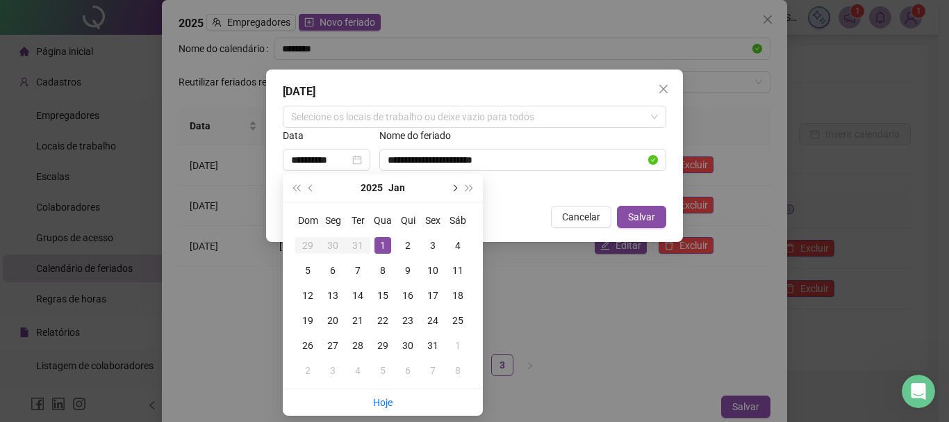
click at [456, 187] on button "next-year" at bounding box center [453, 188] width 15 height 28
click at [456, 187] on span "next-year" at bounding box center [453, 187] width 7 height 7
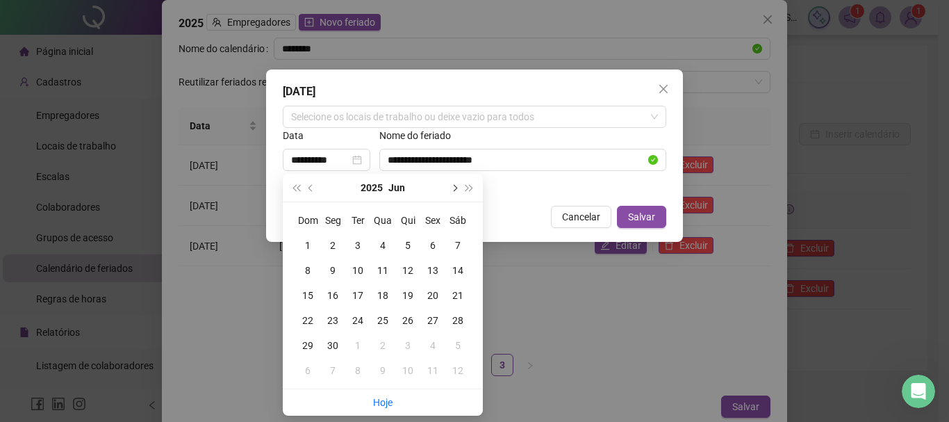
click at [456, 187] on span "next-year" at bounding box center [453, 187] width 7 height 7
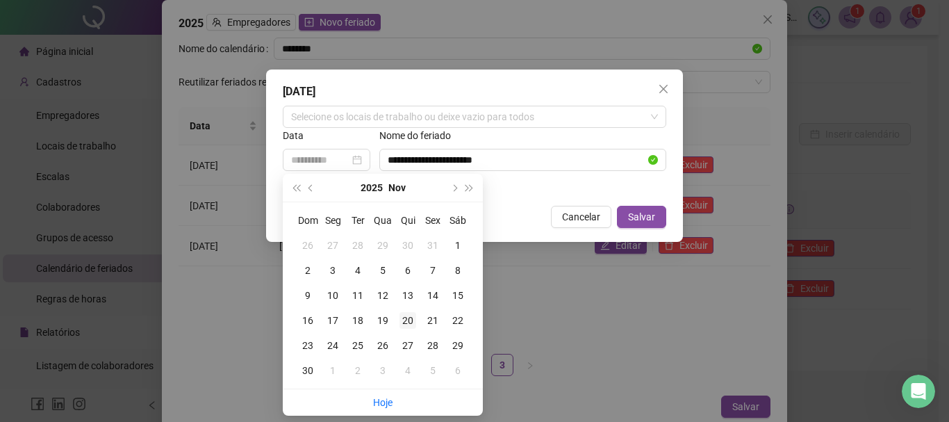
type input "**********"
click at [406, 320] on div "20" at bounding box center [407, 320] width 17 height 17
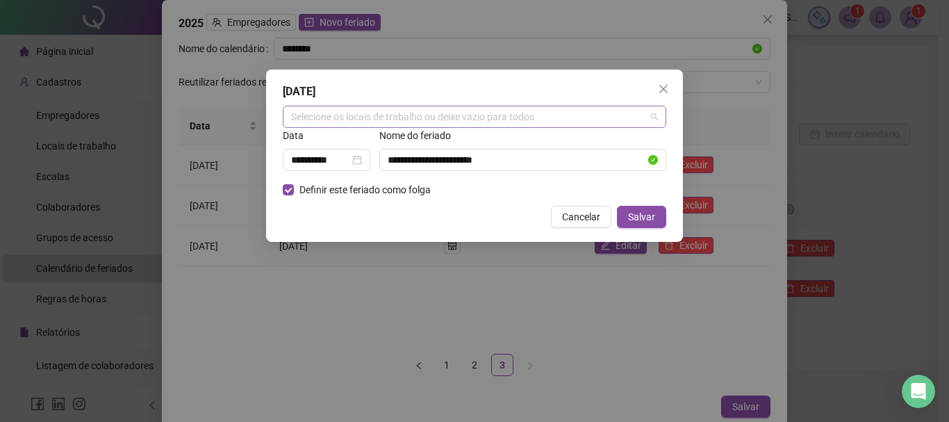
click at [476, 111] on div "Selecione os locais de trabalho ou deixe vazio para todos" at bounding box center [475, 117] width 384 height 22
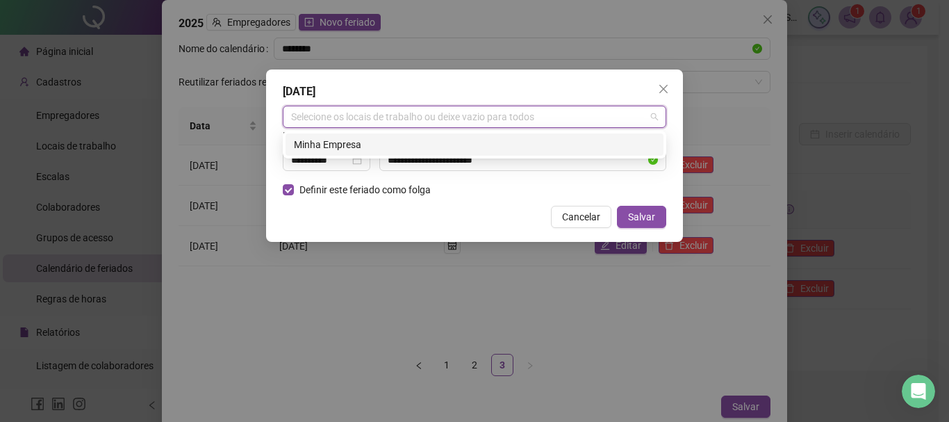
click at [348, 149] on div "Minha Empresa" at bounding box center [474, 144] width 361 height 15
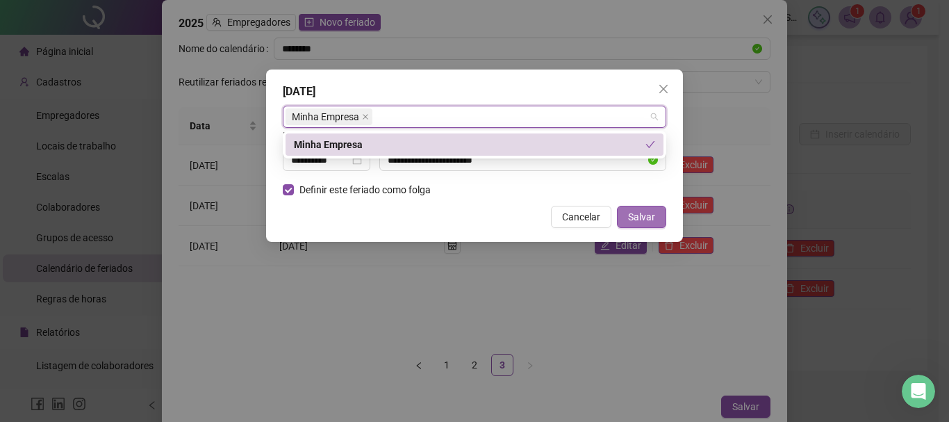
click at [648, 214] on span "Salvar" at bounding box center [641, 216] width 27 height 15
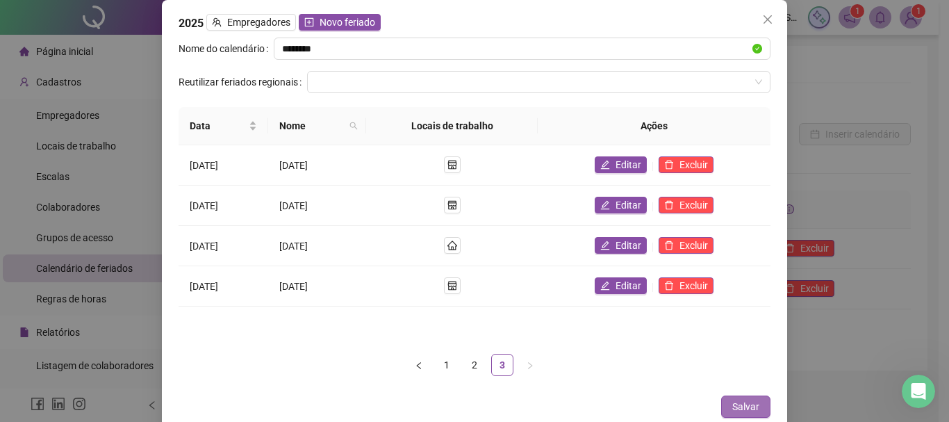
click at [743, 407] on span "Salvar" at bounding box center [745, 406] width 27 height 15
click at [769, 24] on span "Close" at bounding box center [768, 19] width 22 height 11
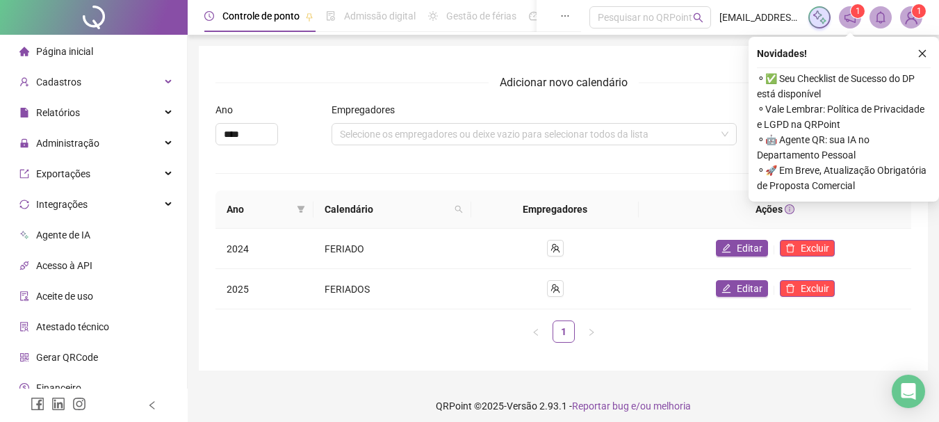
drag, startPoint x: 923, startPoint y: 57, endPoint x: 670, endPoint y: 87, distance: 254.7
click at [922, 57] on icon "close" at bounding box center [922, 54] width 10 height 10
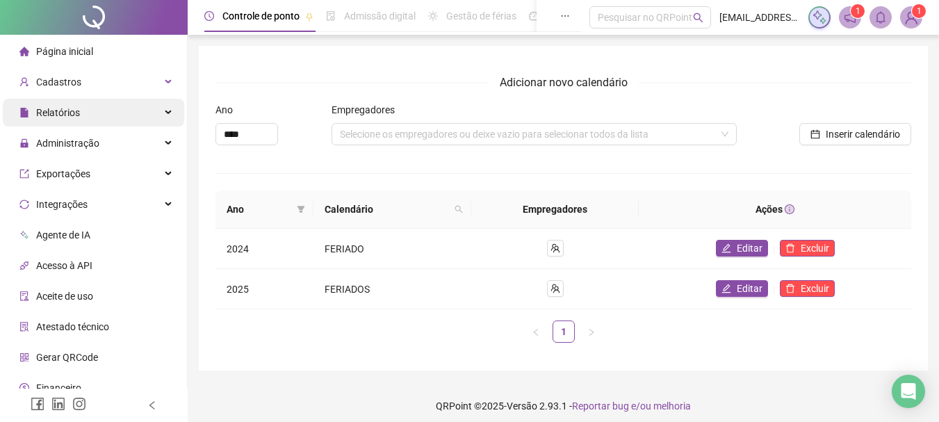
click at [81, 104] on div "Relatórios" at bounding box center [93, 113] width 181 height 28
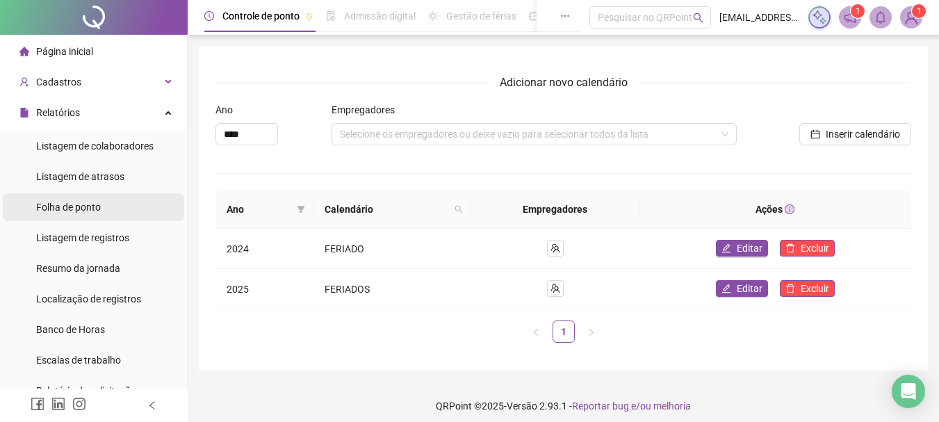
click at [76, 211] on span "Folha de ponto" at bounding box center [68, 206] width 65 height 11
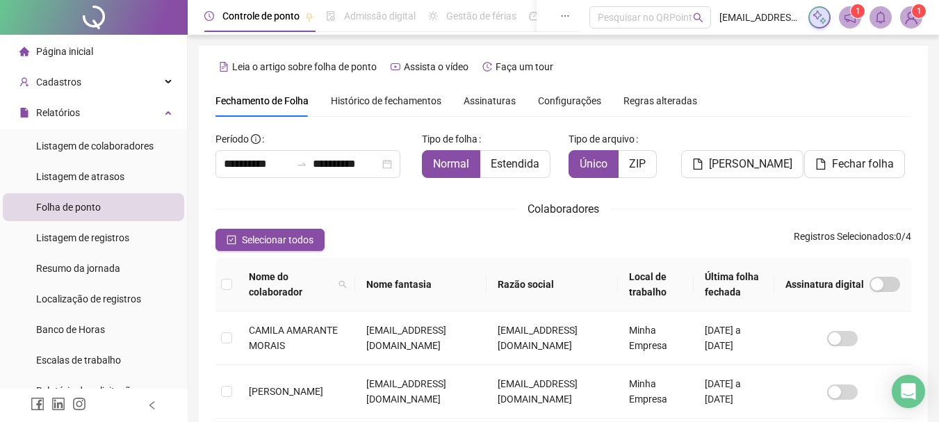
scroll to position [74, 0]
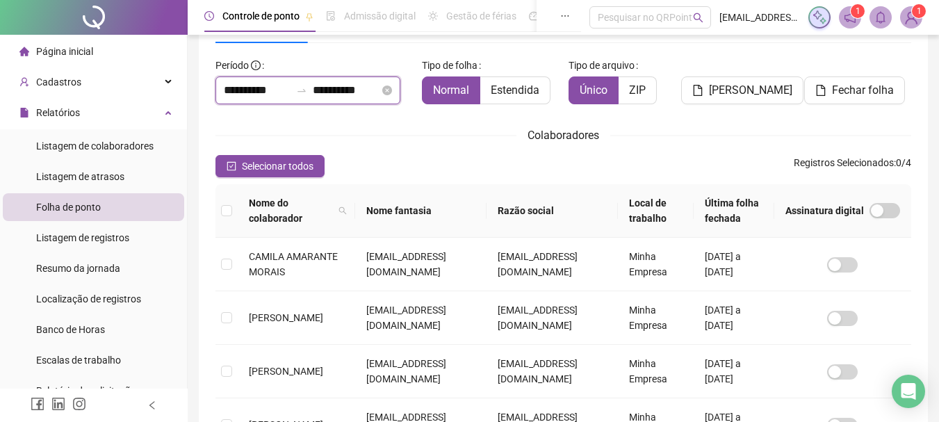
click at [247, 91] on input "**********" at bounding box center [257, 90] width 67 height 17
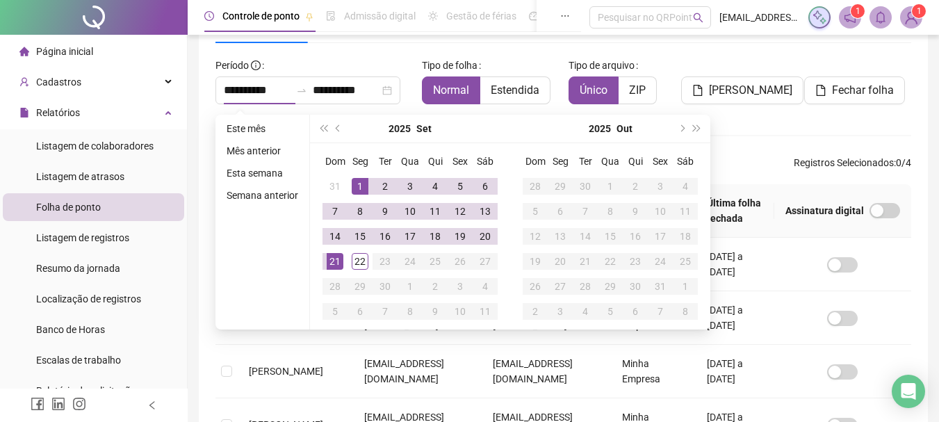
click at [824, 131] on div "Colaboradores" at bounding box center [562, 134] width 695 height 17
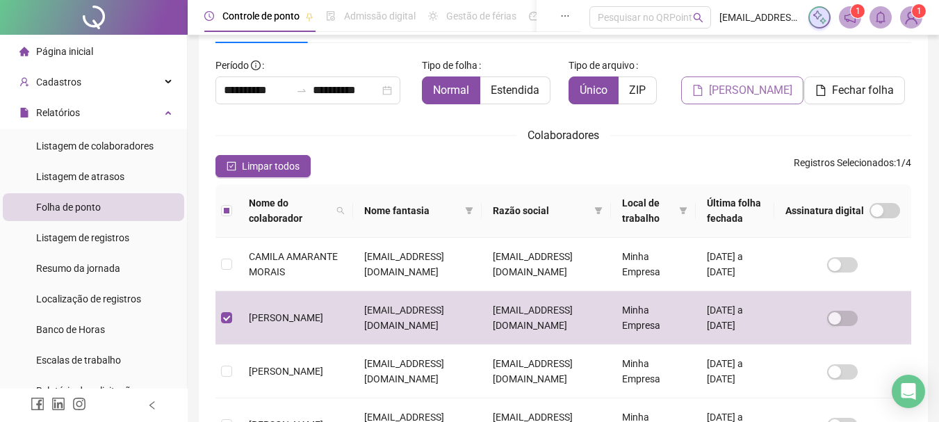
click at [754, 89] on span "Gerar espelho" at bounding box center [750, 90] width 83 height 17
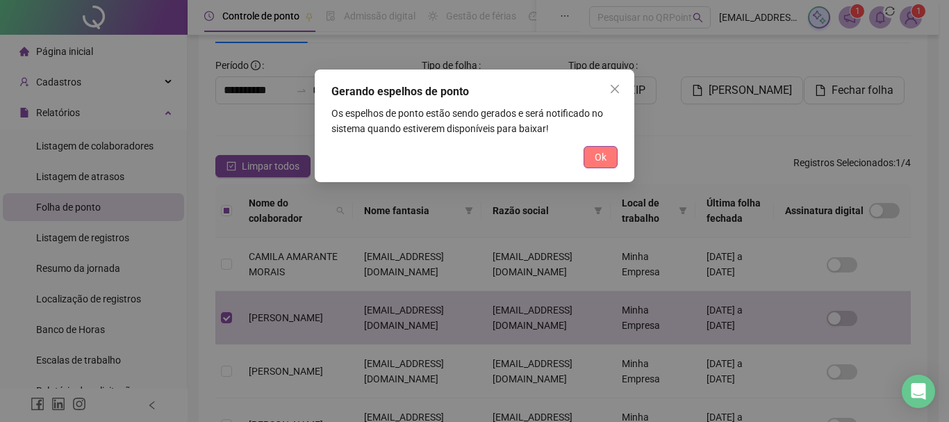
click at [600, 154] on span "Ok" at bounding box center [601, 156] width 12 height 15
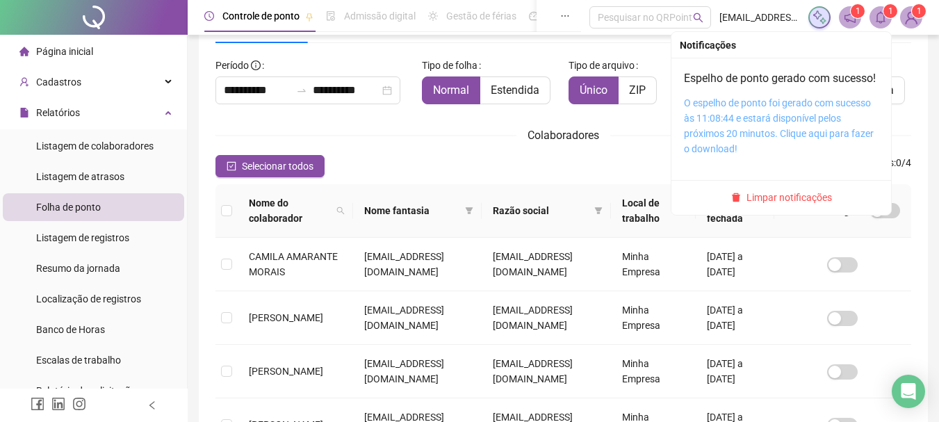
click at [777, 154] on link "O espelho de ponto foi gerado com sucesso às 11:08:44 e estará disponível pelos…" at bounding box center [779, 125] width 190 height 57
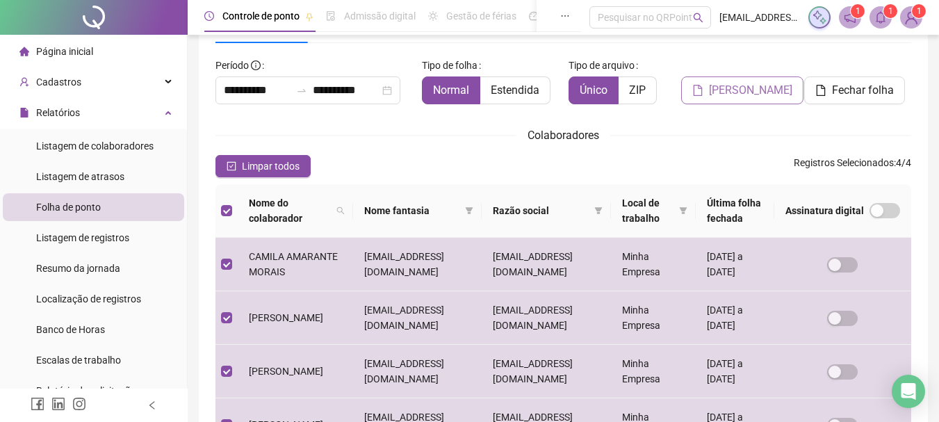
click at [734, 100] on button "Gerar espelho" at bounding box center [742, 90] width 122 height 28
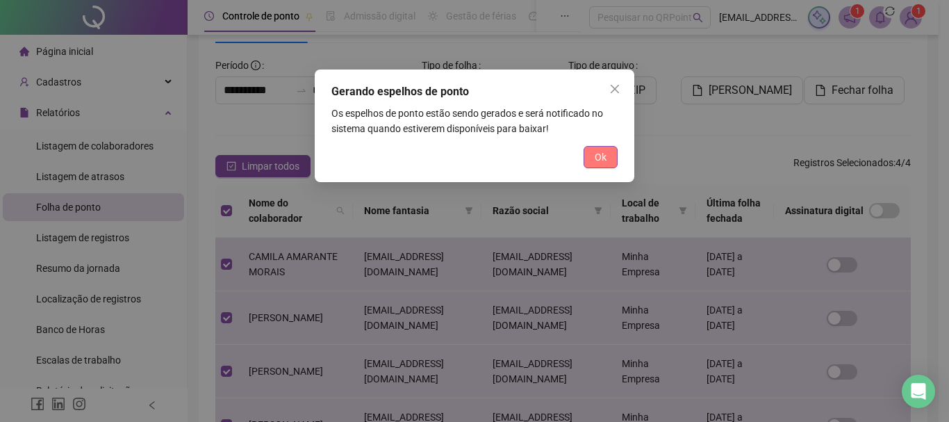
drag, startPoint x: 603, startPoint y: 135, endPoint x: 606, endPoint y: 146, distance: 10.8
click at [603, 136] on div "Gerando espelhos de ponto Os espelhos de ponto estão sendo gerados e será notif…" at bounding box center [475, 125] width 320 height 113
click at [606, 154] on span "Ok" at bounding box center [601, 156] width 12 height 15
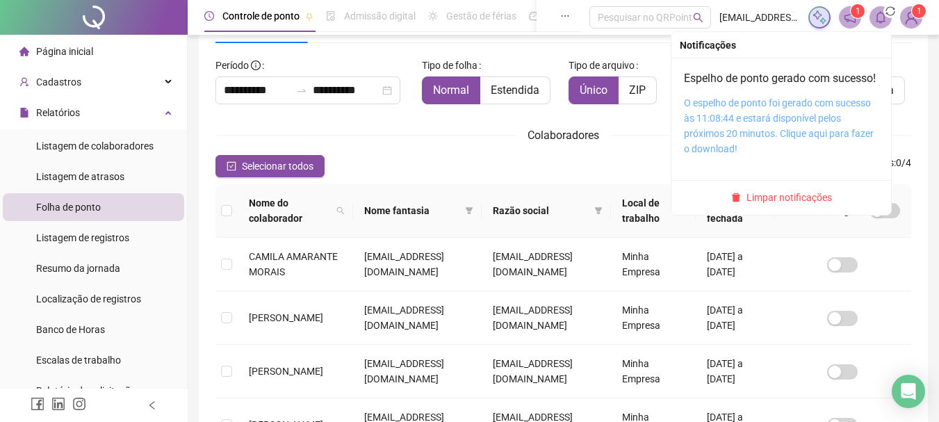
click at [793, 128] on link "O espelho de ponto foi gerado com sucesso às 11:08:44 e estará disponível pelos…" at bounding box center [779, 125] width 190 height 57
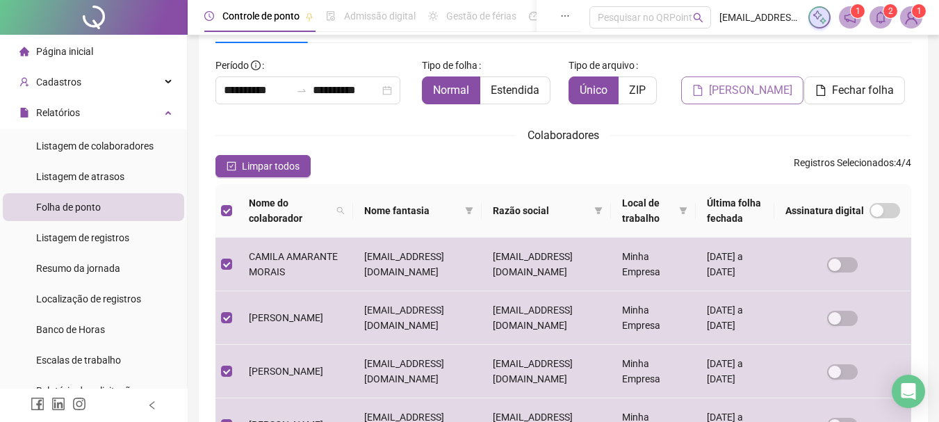
click at [721, 81] on button "Gerar espelho" at bounding box center [742, 90] width 122 height 28
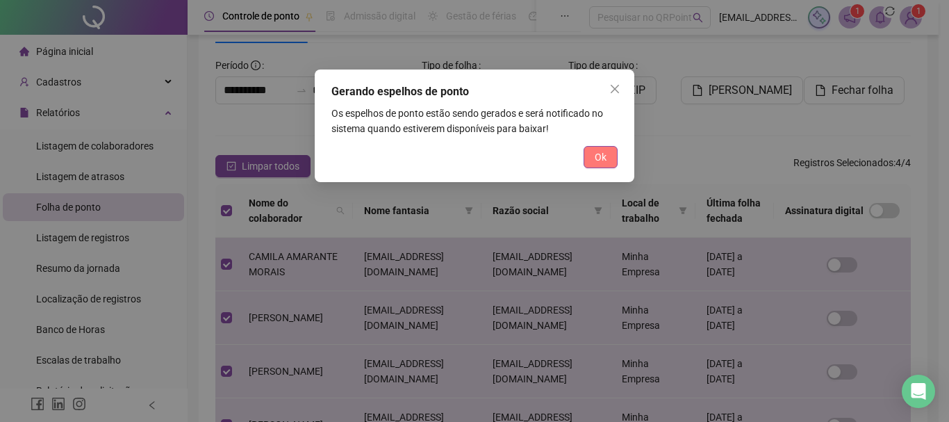
click at [584, 164] on button "Ok" at bounding box center [601, 157] width 34 height 22
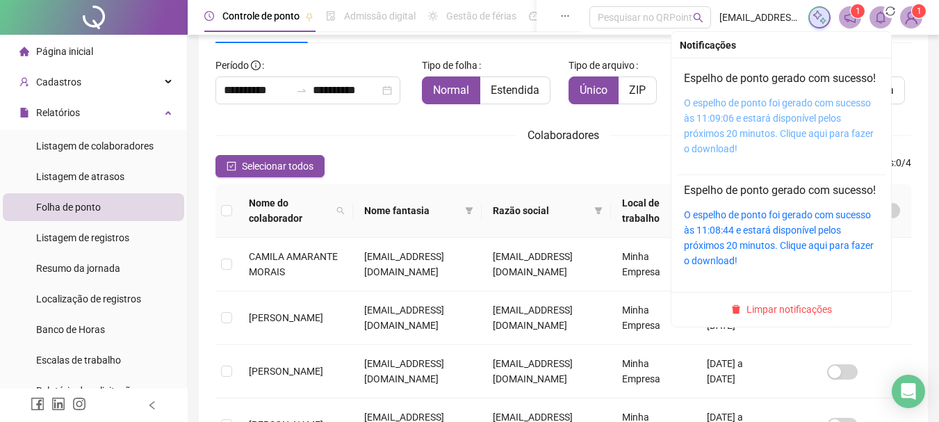
click at [716, 138] on link "O espelho de ponto foi gerado com sucesso às 11:09:06 e estará disponível pelos…" at bounding box center [779, 125] width 190 height 57
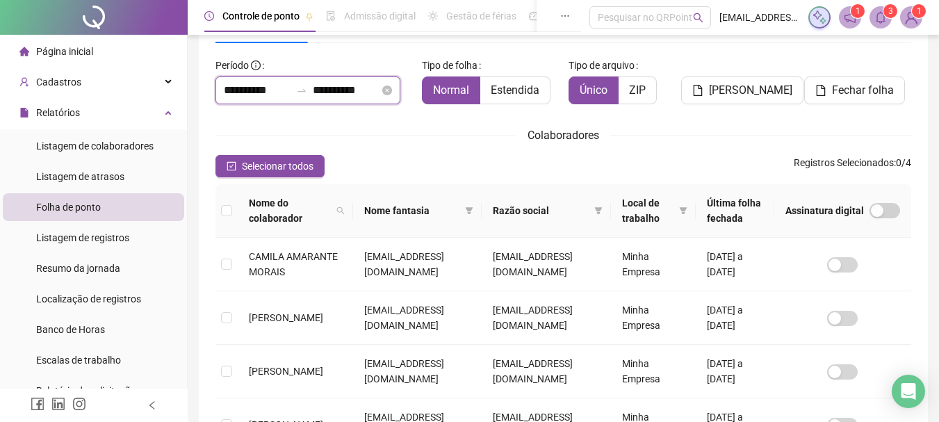
click at [366, 90] on input "**********" at bounding box center [346, 90] width 67 height 17
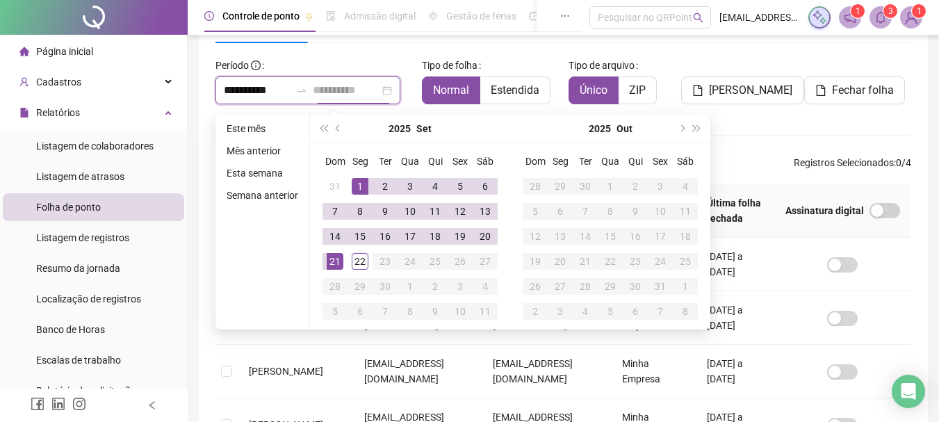
type input "**********"
click at [333, 258] on div "21" at bounding box center [335, 261] width 17 height 17
type input "**********"
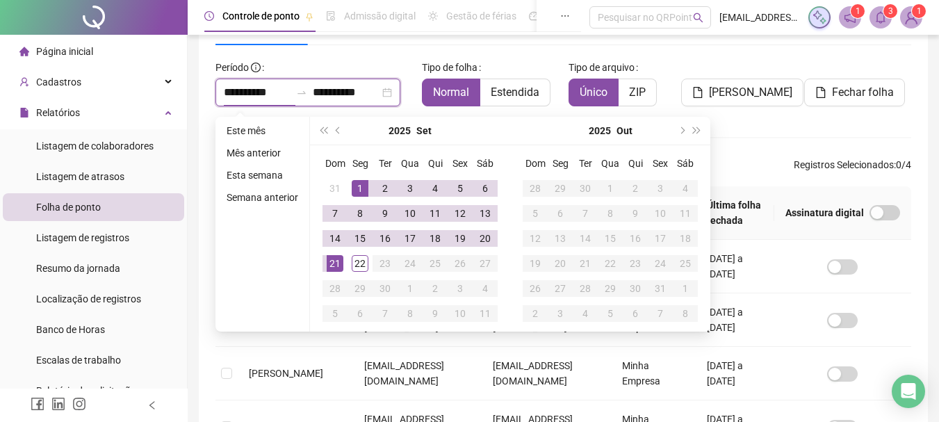
scroll to position [4, 0]
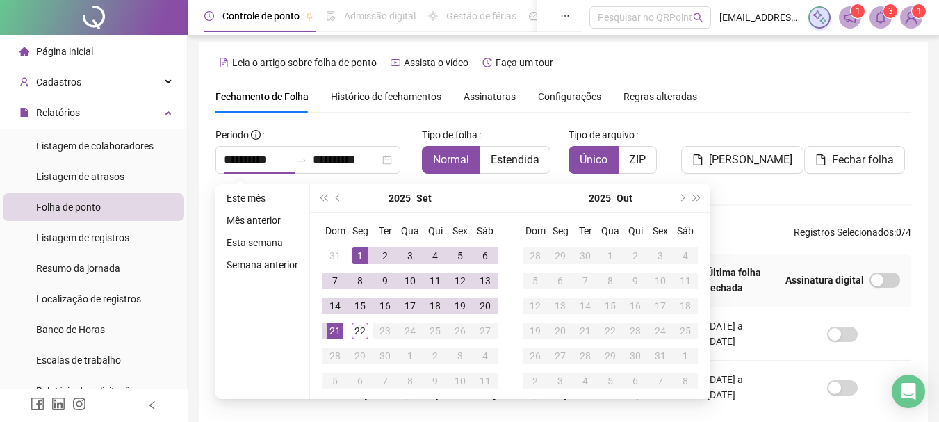
click at [765, 195] on div "**********" at bounding box center [562, 345] width 695 height 442
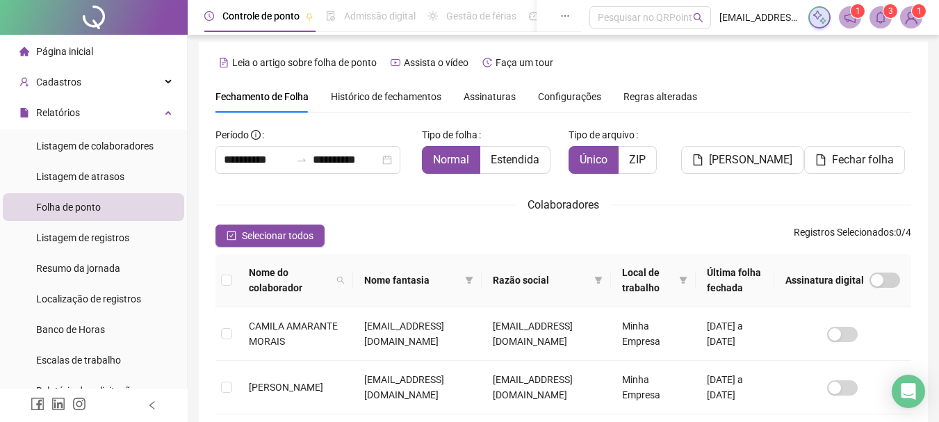
click at [235, 237] on button "Selecionar todos" at bounding box center [269, 235] width 109 height 22
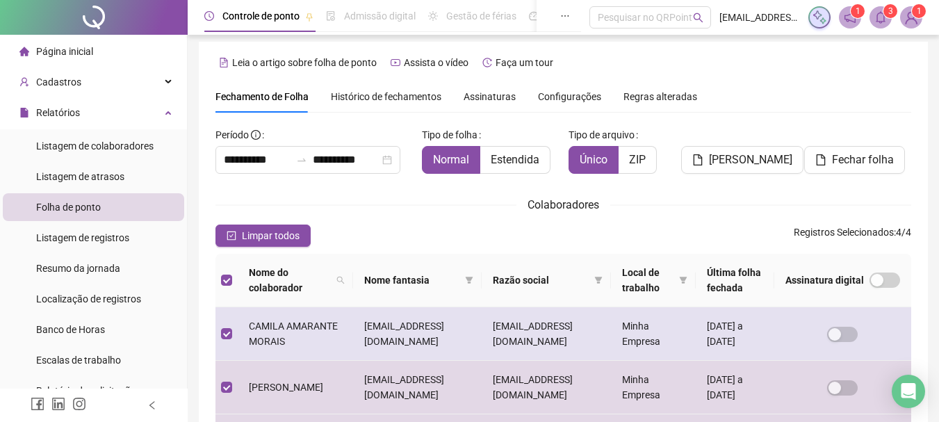
scroll to position [74, 0]
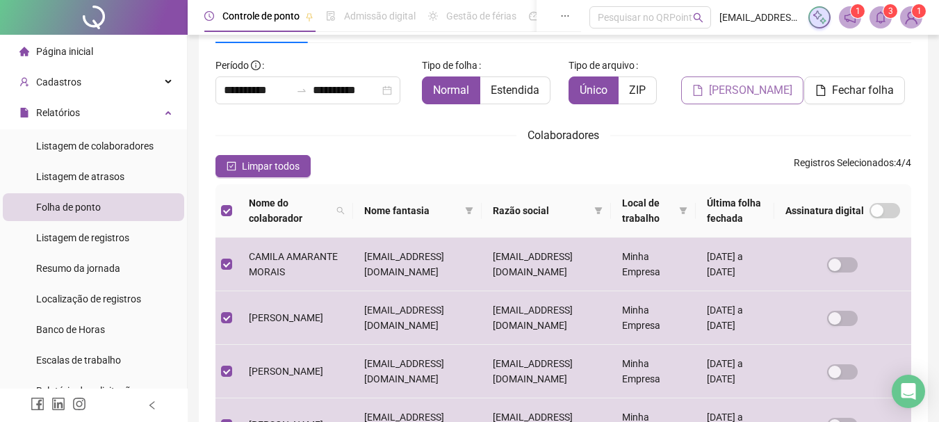
click at [748, 86] on span "Gerar espelho" at bounding box center [750, 90] width 83 height 17
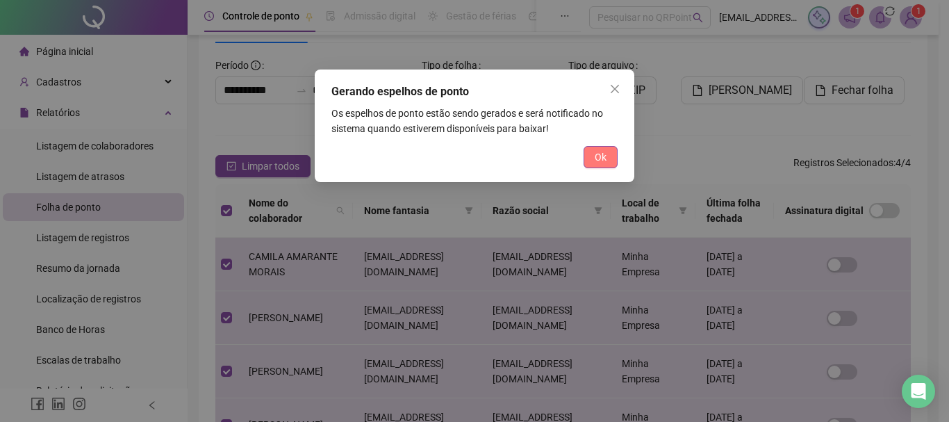
click at [607, 154] on button "Ok" at bounding box center [601, 157] width 34 height 22
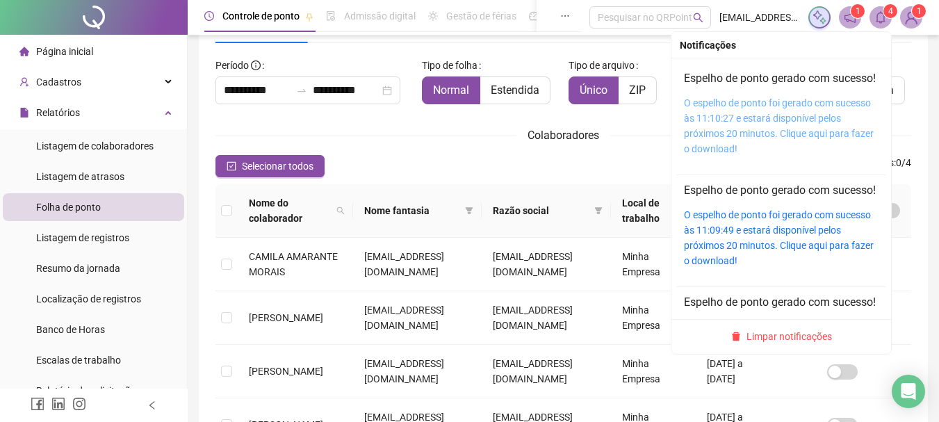
click at [768, 132] on link "O espelho de ponto foi gerado com sucesso às 11:10:27 e estará disponível pelos…" at bounding box center [779, 125] width 190 height 57
